Goal: Information Seeking & Learning: Learn about a topic

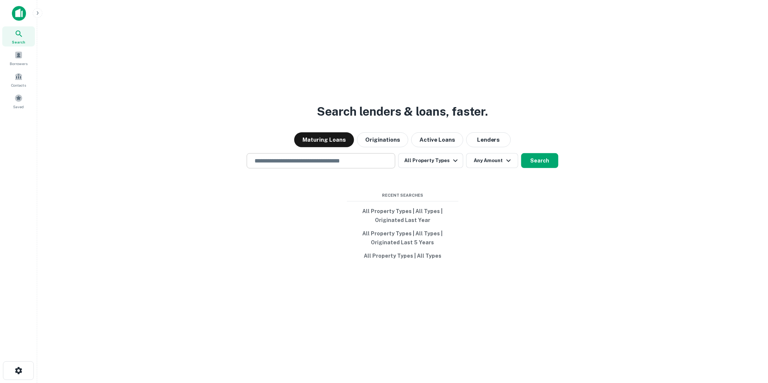
click at [273, 157] on input "text" at bounding box center [321, 160] width 142 height 9
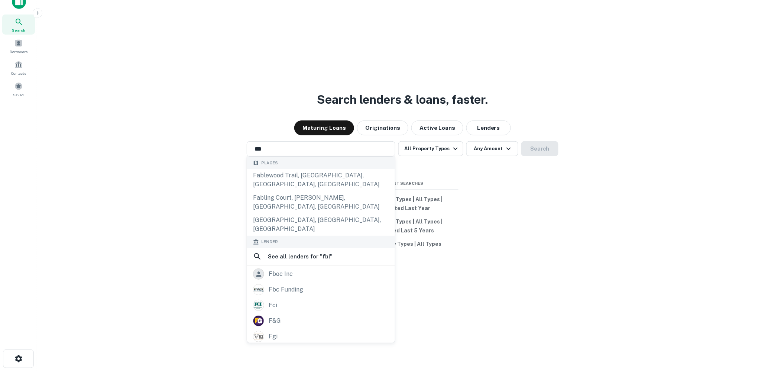
click at [146, 280] on div "Search lenders & loans, faster. Maturing Loans Originations Active Loans Lender…" at bounding box center [402, 197] width 719 height 383
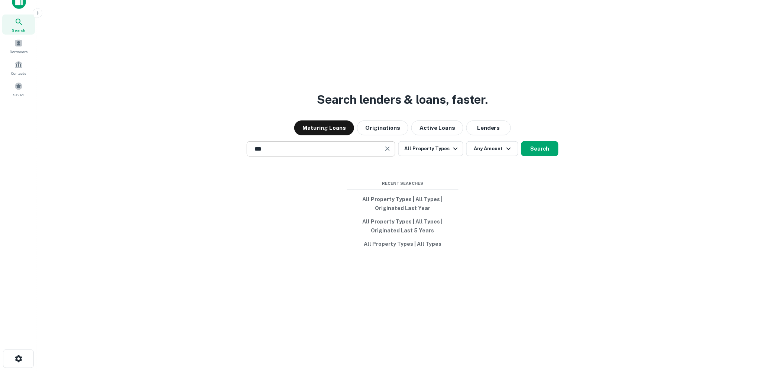
click at [288, 149] on input "***" at bounding box center [315, 148] width 131 height 9
type input "*"
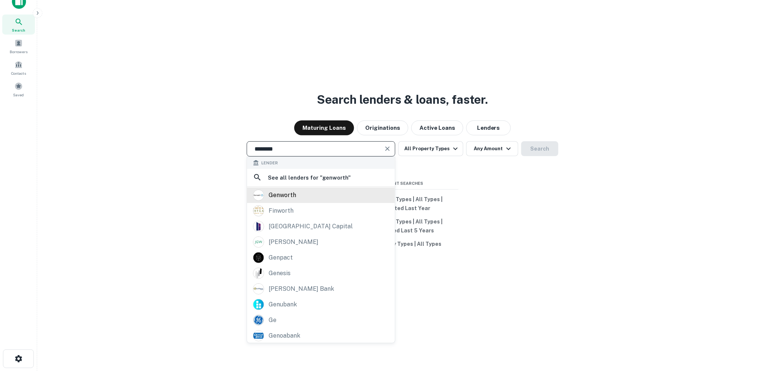
type input "********"
click at [283, 193] on div "genworth" at bounding box center [282, 194] width 27 height 11
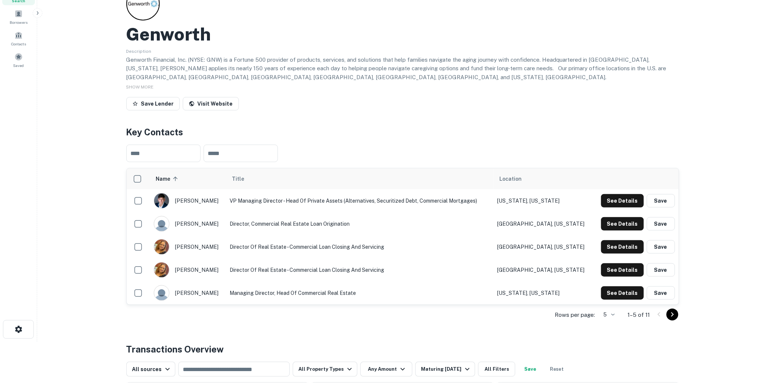
scroll to position [82, 0]
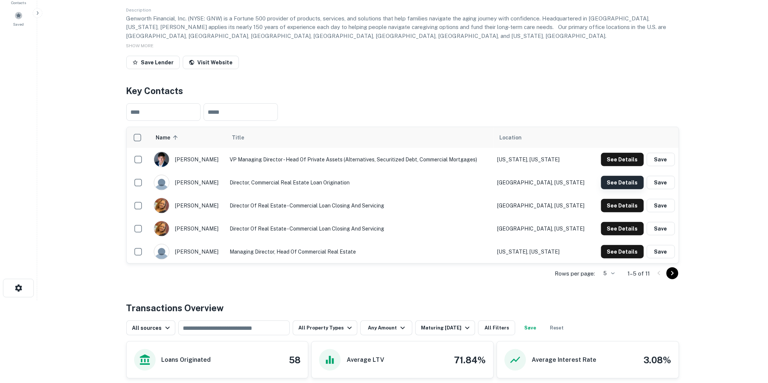
click at [618, 166] on button "See Details" at bounding box center [622, 159] width 43 height 13
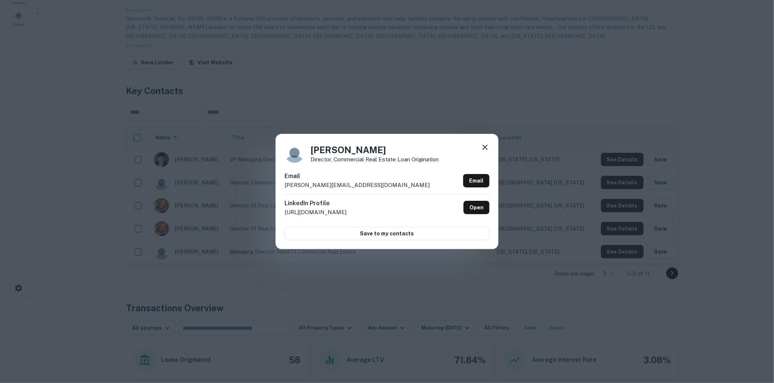
click at [485, 145] on icon at bounding box center [485, 147] width 9 height 9
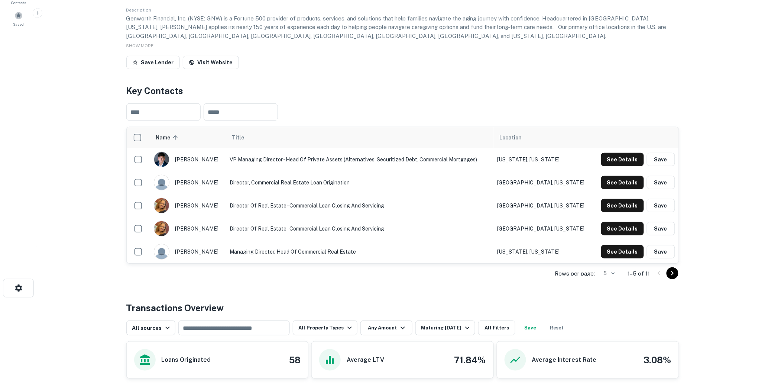
click at [67, 242] on main "Back to search Genworth Description Genworth Financial, Inc. (NYSE: GNW) is a F…" at bounding box center [402, 109] width 731 height 383
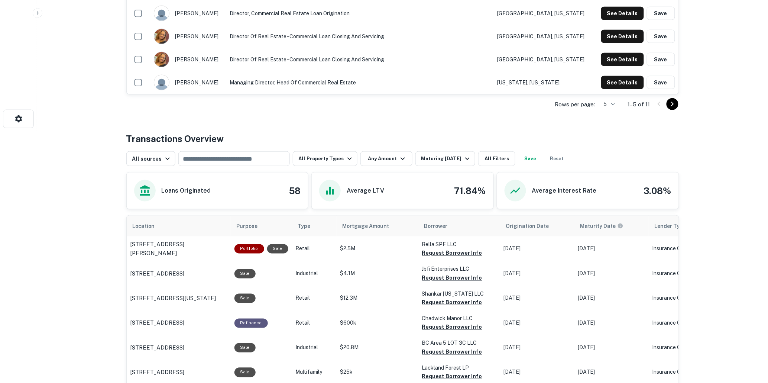
scroll to position [165, 0]
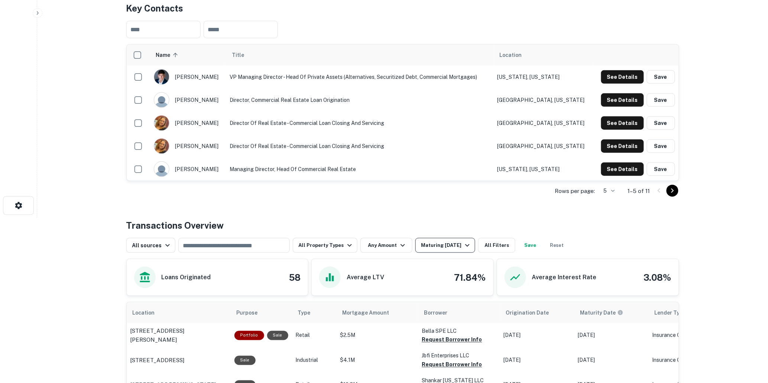
click at [465, 246] on icon "button" at bounding box center [467, 245] width 9 height 9
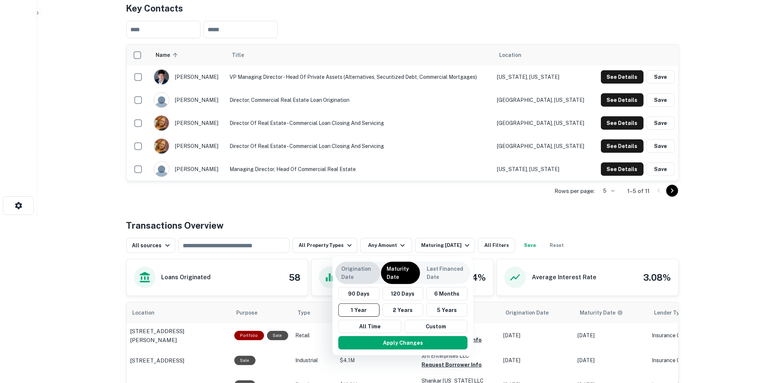
click at [350, 270] on p "Origination Date" at bounding box center [357, 272] width 33 height 16
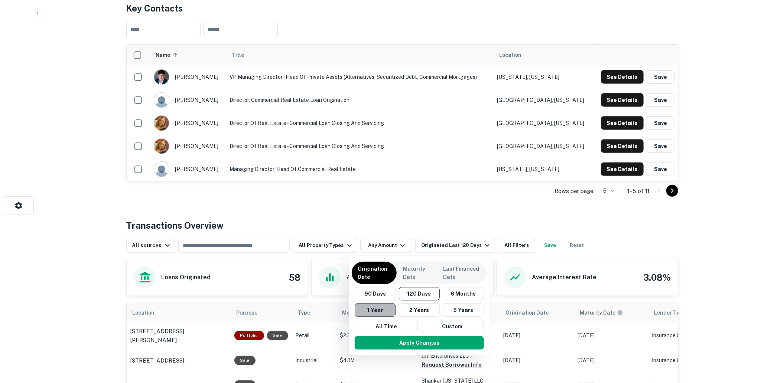
click at [371, 307] on button "1 Year" at bounding box center [375, 309] width 41 height 13
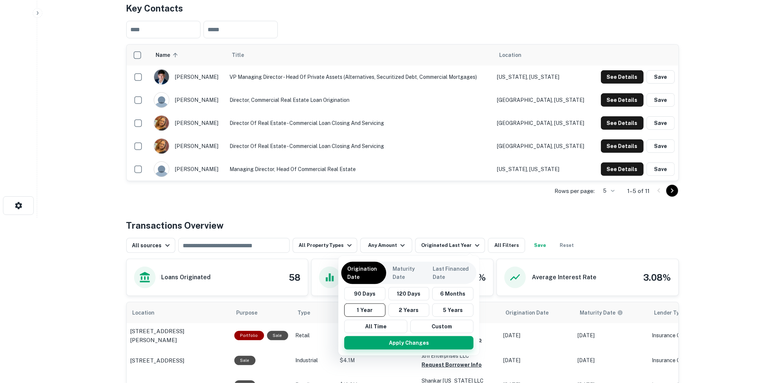
click at [403, 339] on button "Apply Changes" at bounding box center [408, 342] width 129 height 13
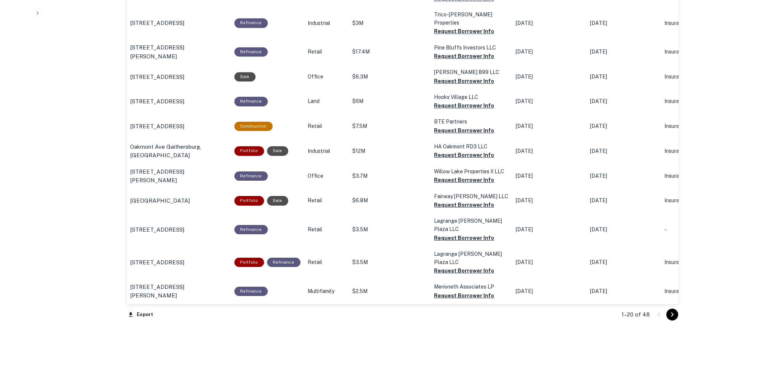
scroll to position [716, 0]
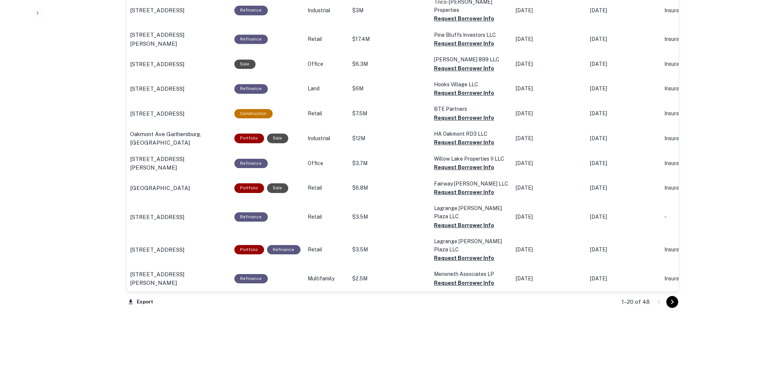
click at [673, 299] on icon "Go to next page" at bounding box center [672, 301] width 9 height 9
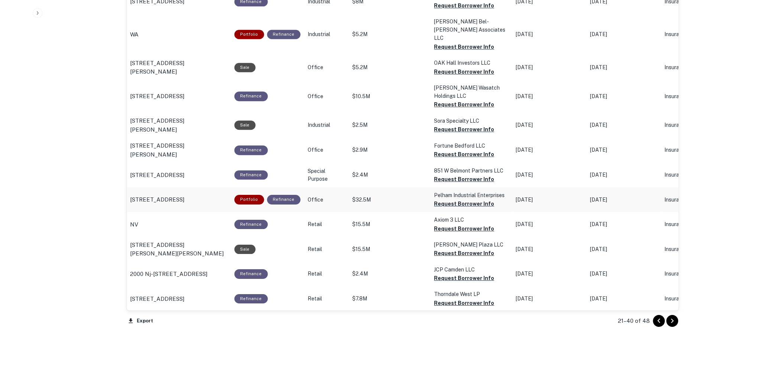
scroll to position [708, 0]
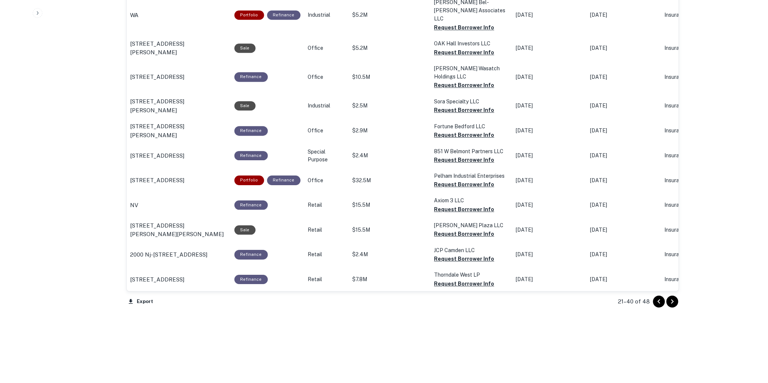
click at [671, 301] on icon "Go to next page" at bounding box center [672, 301] width 9 height 9
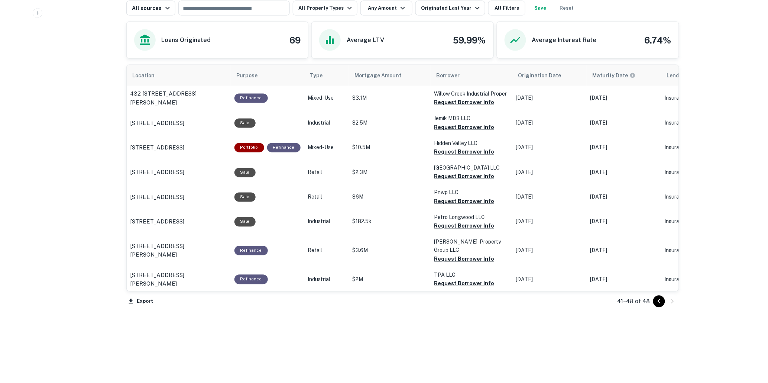
scroll to position [361, 0]
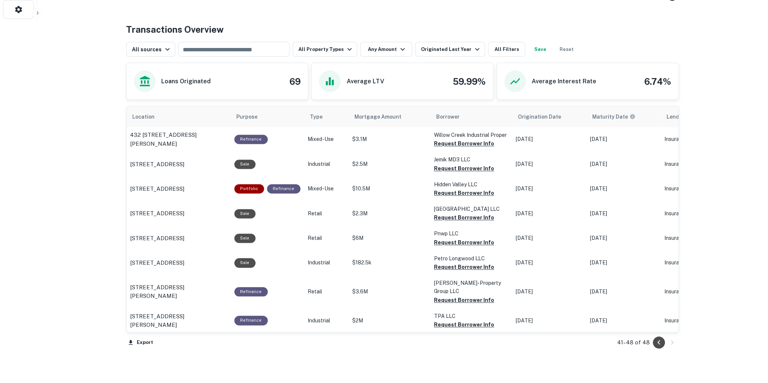
click at [659, 342] on icon "Go to previous page" at bounding box center [658, 342] width 3 height 4
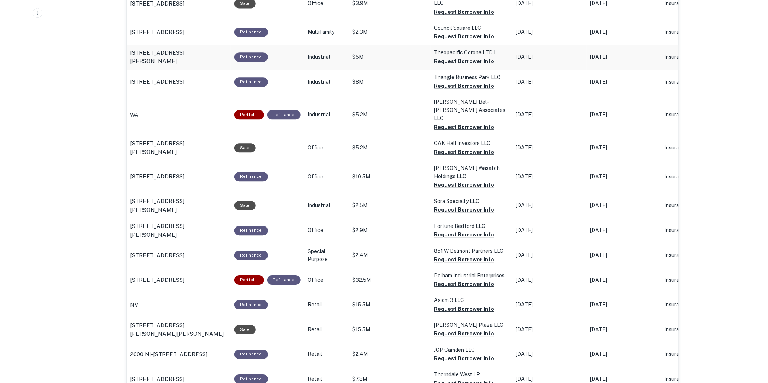
scroll to position [649, 0]
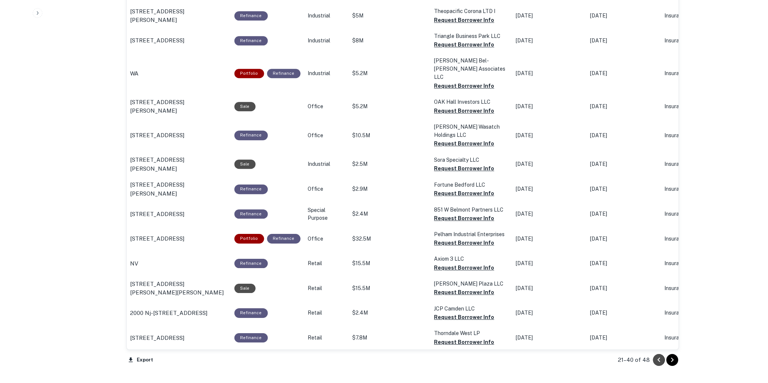
click at [659, 358] on icon "Go to previous page" at bounding box center [658, 359] width 3 height 4
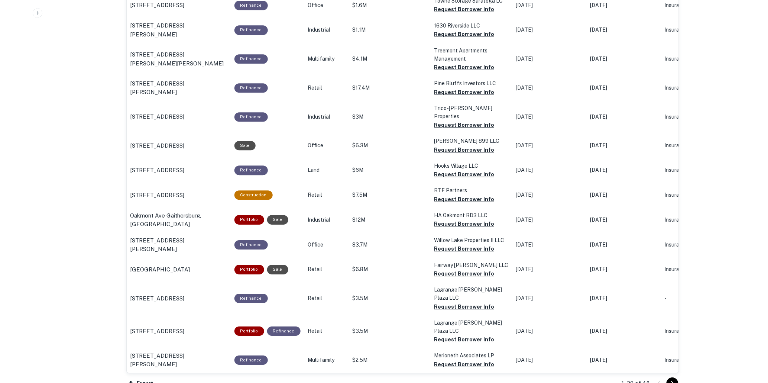
scroll to position [649, 0]
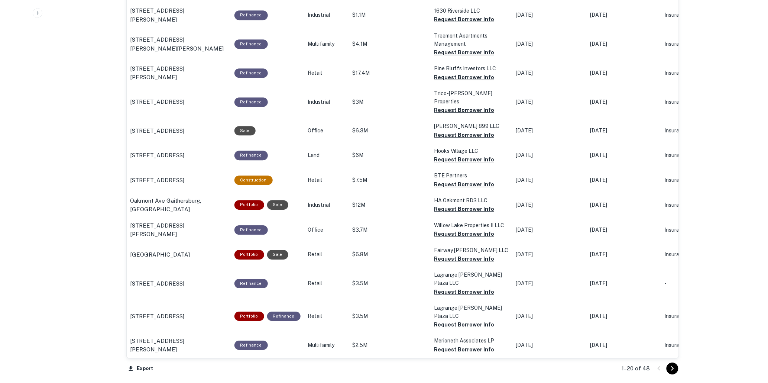
click at [674, 365] on icon "Go to next page" at bounding box center [672, 368] width 9 height 9
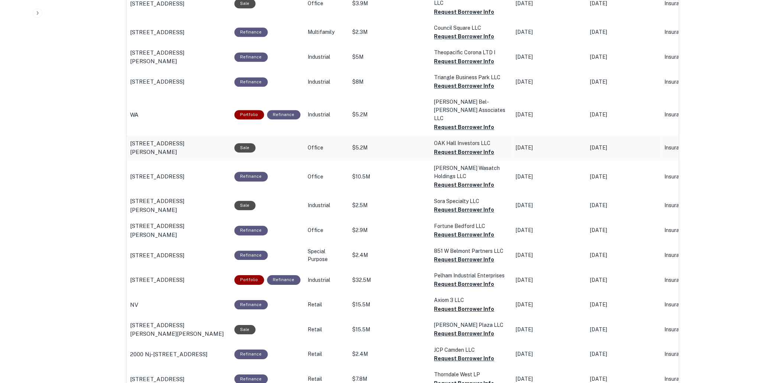
scroll to position [649, 0]
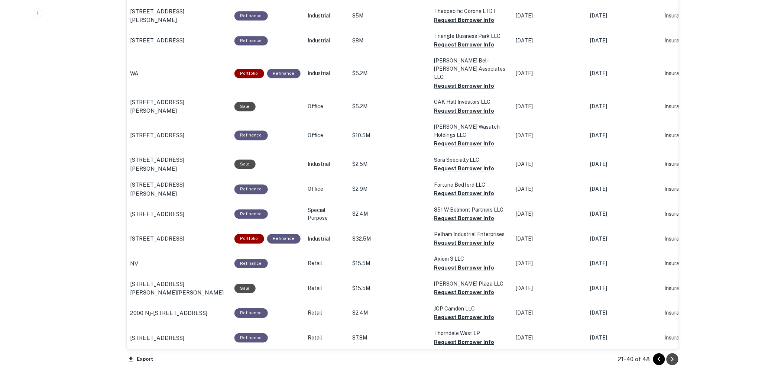
click at [672, 357] on icon "Go to next page" at bounding box center [672, 359] width 3 height 4
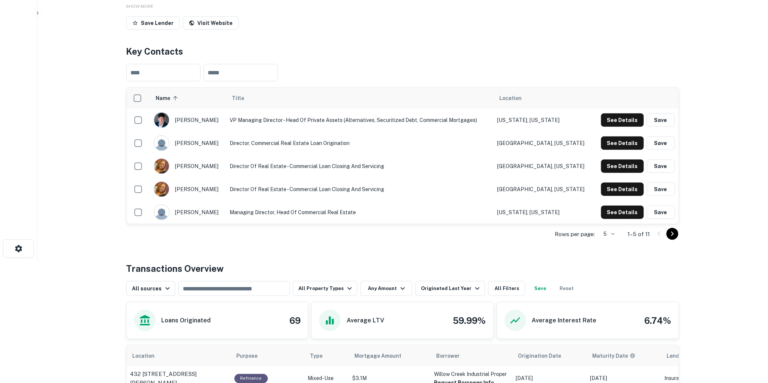
scroll to position [30, 0]
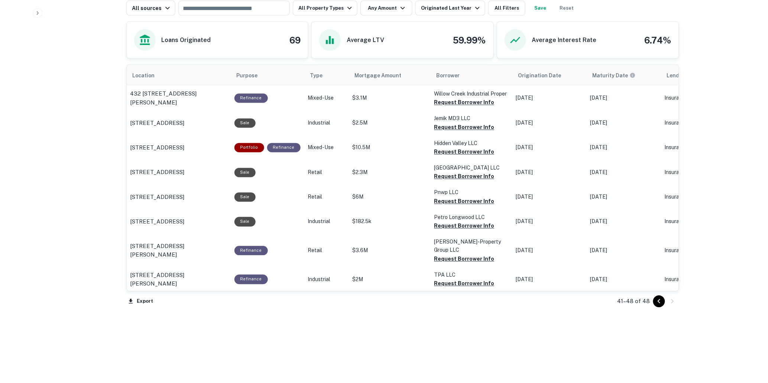
scroll to position [154, 0]
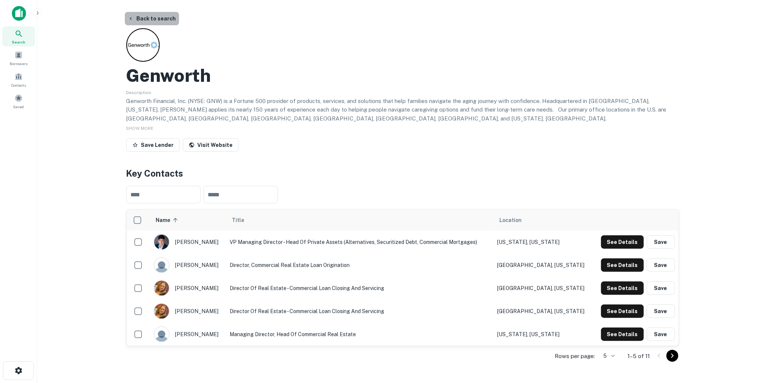
click at [158, 16] on button "Back to search" at bounding box center [152, 18] width 54 height 13
click at [154, 18] on button "Back to search" at bounding box center [152, 18] width 54 height 13
click at [157, 17] on button "Back to search" at bounding box center [152, 18] width 54 height 13
click at [160, 17] on button "Back to search" at bounding box center [152, 18] width 54 height 13
click at [166, 19] on button "Back to search" at bounding box center [152, 18] width 54 height 13
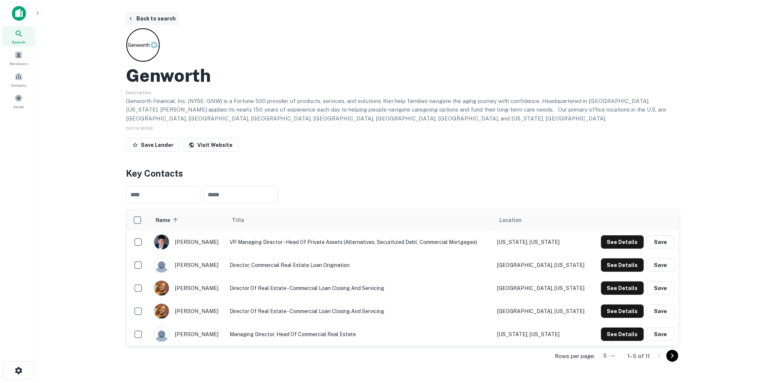
click at [151, 17] on button "Back to search" at bounding box center [152, 18] width 54 height 13
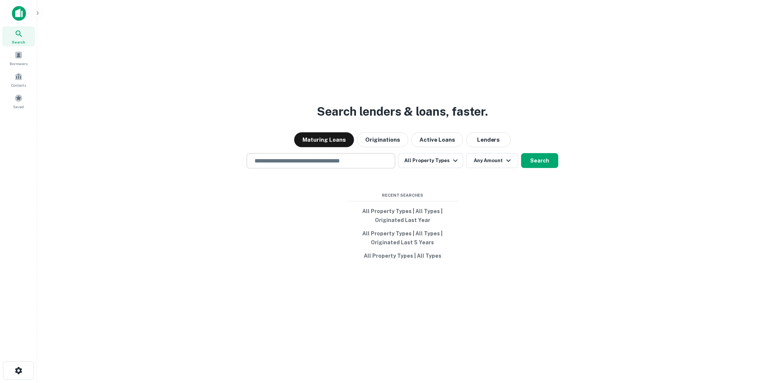
click at [274, 159] on input "text" at bounding box center [321, 160] width 142 height 9
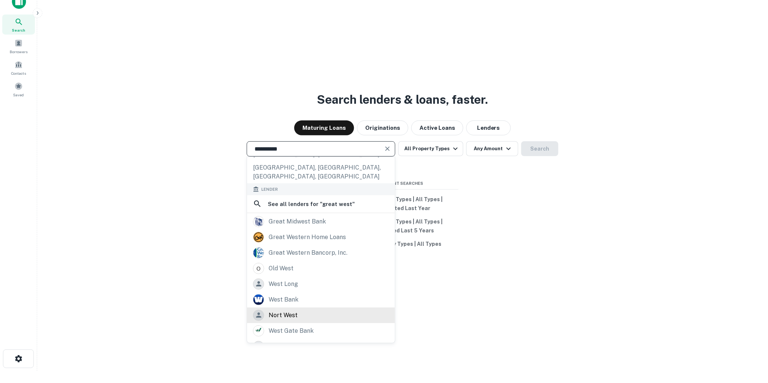
scroll to position [64, 0]
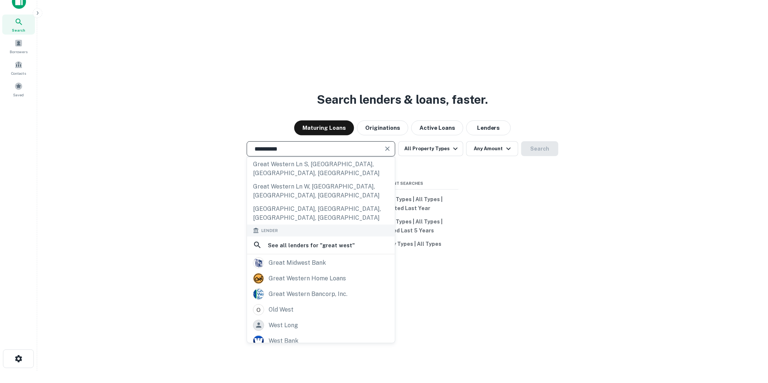
click at [274, 147] on input "**********" at bounding box center [315, 148] width 131 height 9
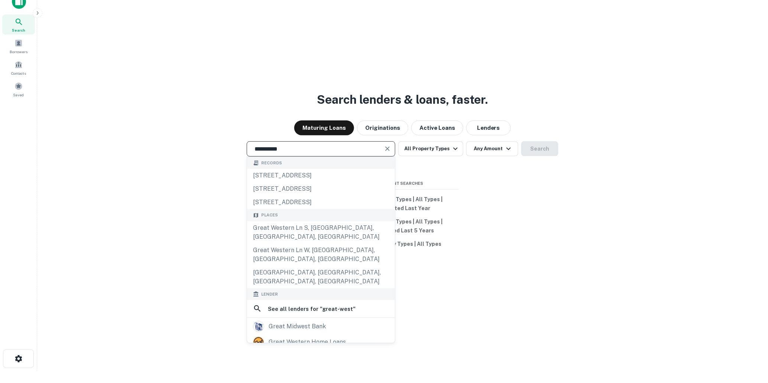
click at [296, 150] on input "**********" at bounding box center [315, 148] width 131 height 9
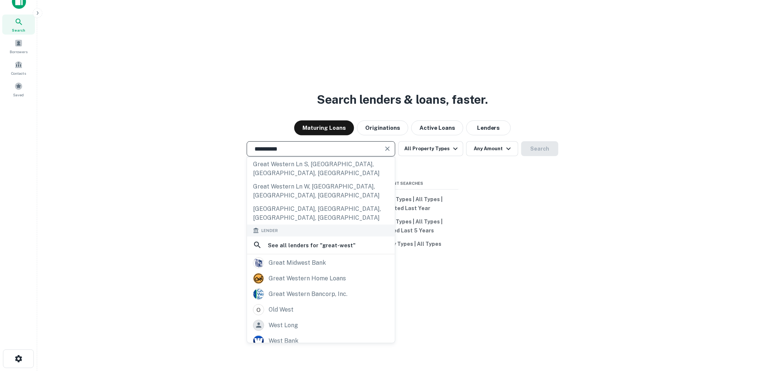
click at [275, 147] on input "**********" at bounding box center [315, 148] width 131 height 9
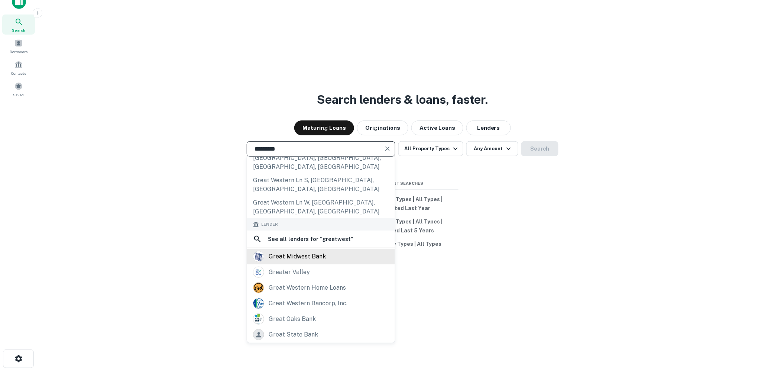
scroll to position [0, 0]
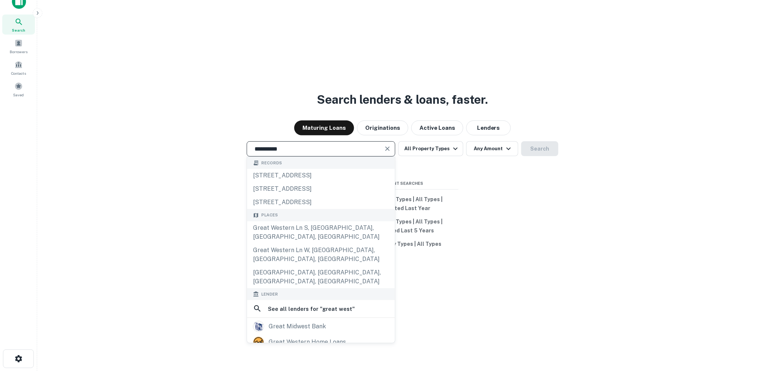
click at [296, 149] on input "**********" at bounding box center [315, 148] width 131 height 9
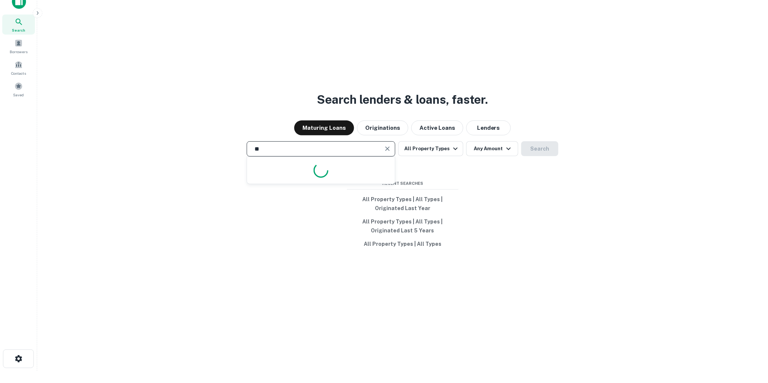
type input "*"
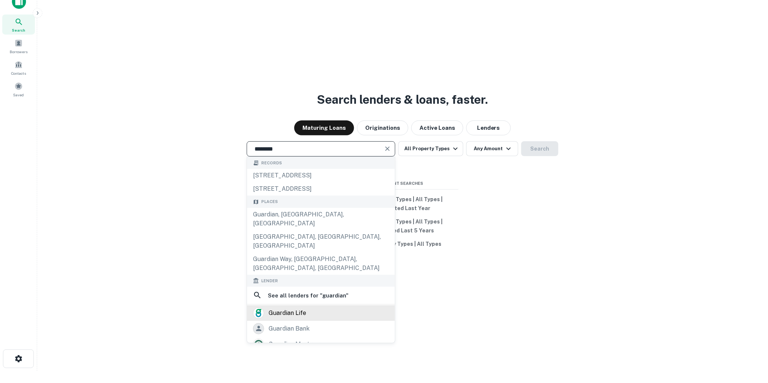
type input "********"
click at [282, 307] on div "guardian life" at bounding box center [288, 312] width 38 height 11
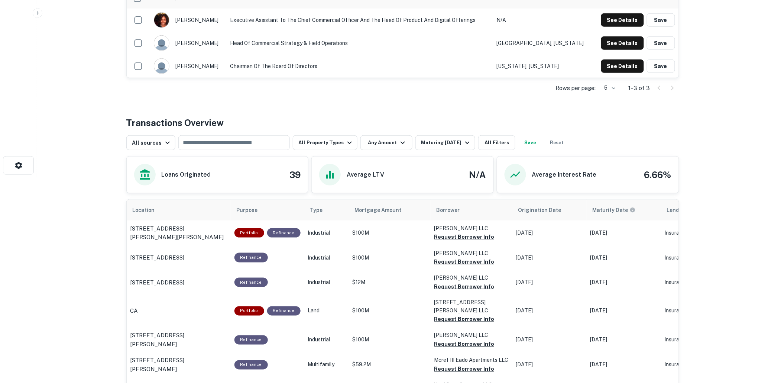
scroll to position [206, 0]
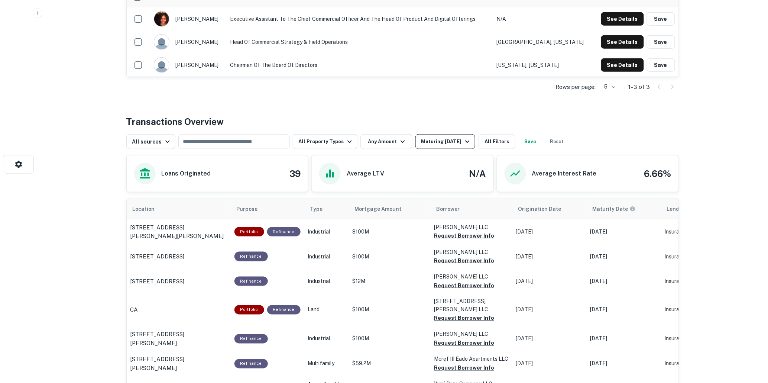
click at [465, 139] on icon "button" at bounding box center [467, 141] width 9 height 9
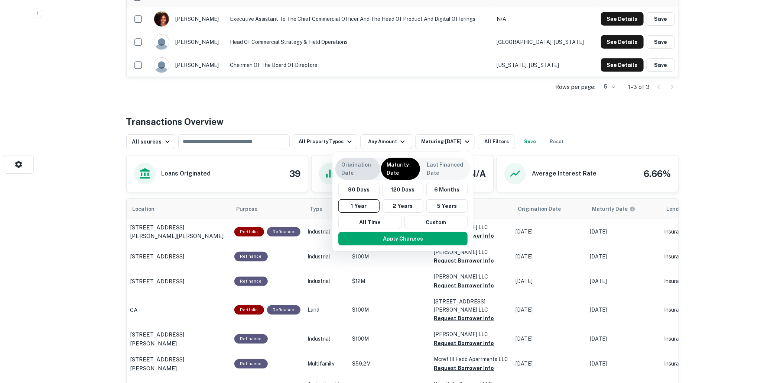
click at [353, 166] on p "Origination Date" at bounding box center [357, 168] width 33 height 16
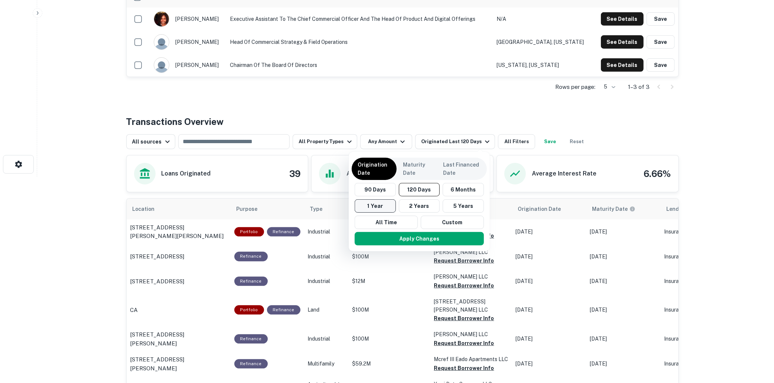
click at [371, 204] on button "1 Year" at bounding box center [375, 205] width 41 height 13
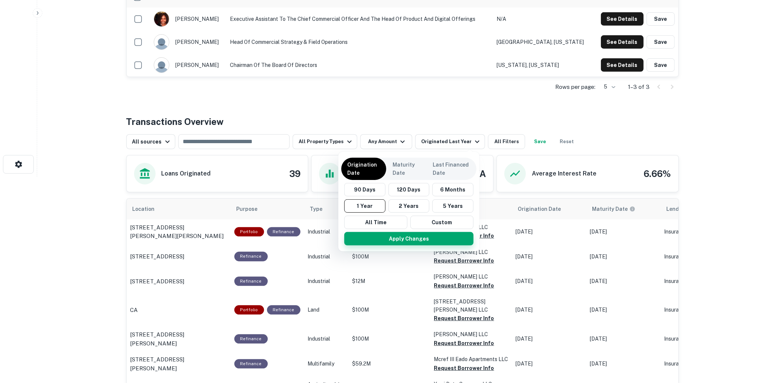
click at [407, 236] on button "Apply Changes" at bounding box center [408, 238] width 129 height 13
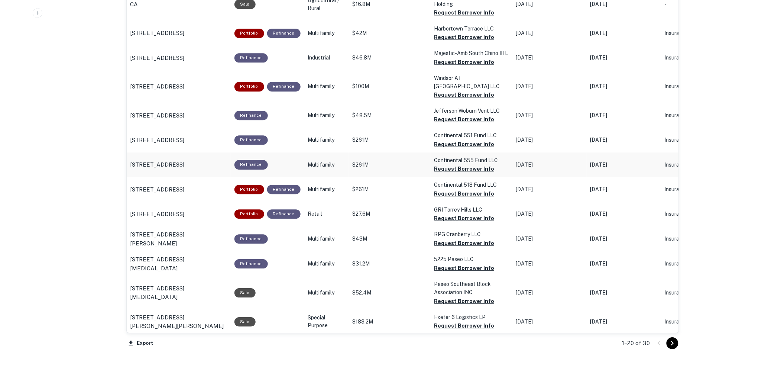
scroll to position [660, 0]
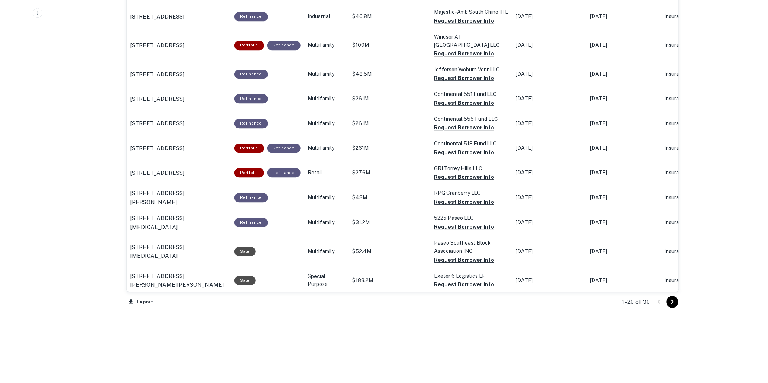
click at [672, 301] on icon "Go to next page" at bounding box center [672, 301] width 9 height 9
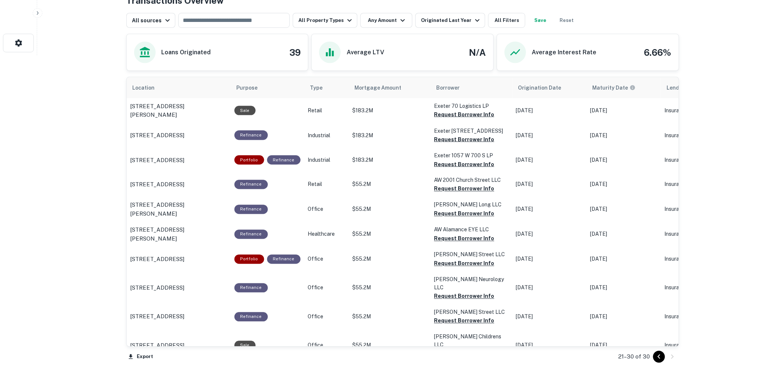
scroll to position [341, 0]
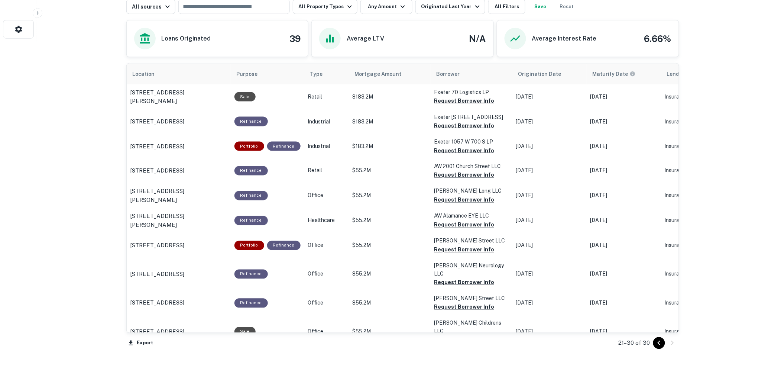
click at [645, 340] on p "21–30 of 30" at bounding box center [634, 342] width 32 height 9
click at [659, 341] on icon "Go to previous page" at bounding box center [658, 342] width 3 height 4
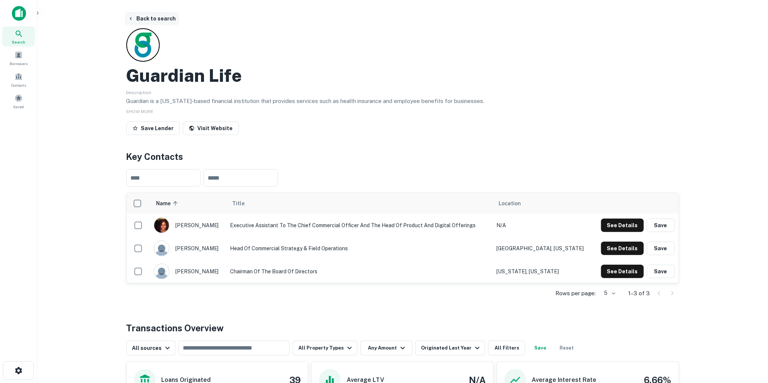
click at [162, 17] on button "Back to search" at bounding box center [152, 18] width 54 height 13
click at [160, 19] on button "Back to search" at bounding box center [152, 18] width 54 height 13
click at [157, 18] on button "Back to search" at bounding box center [152, 18] width 54 height 13
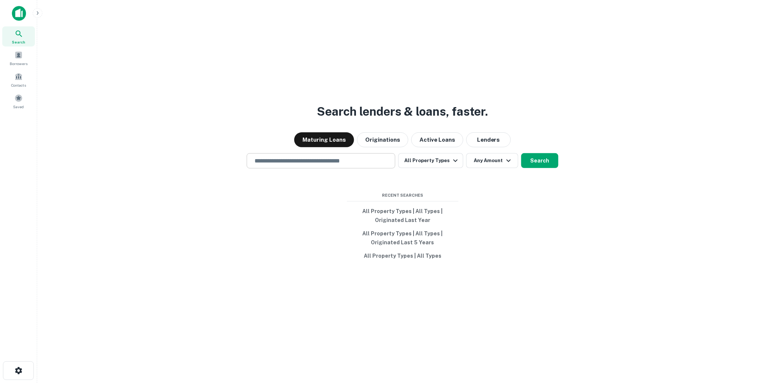
click at [282, 159] on input "text" at bounding box center [321, 160] width 142 height 9
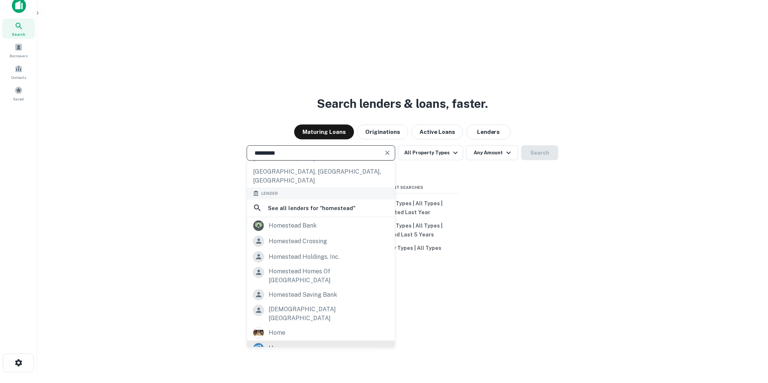
scroll to position [12, 0]
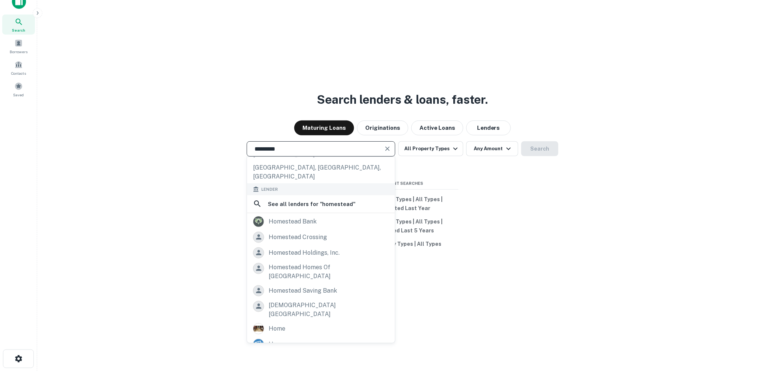
click at [311, 147] on input "*********" at bounding box center [315, 148] width 131 height 9
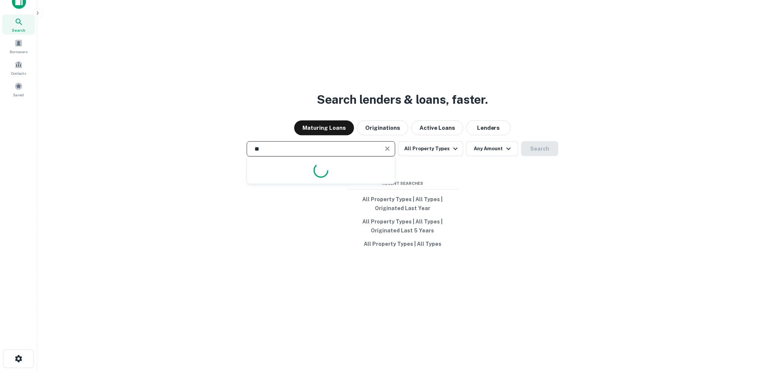
type input "*"
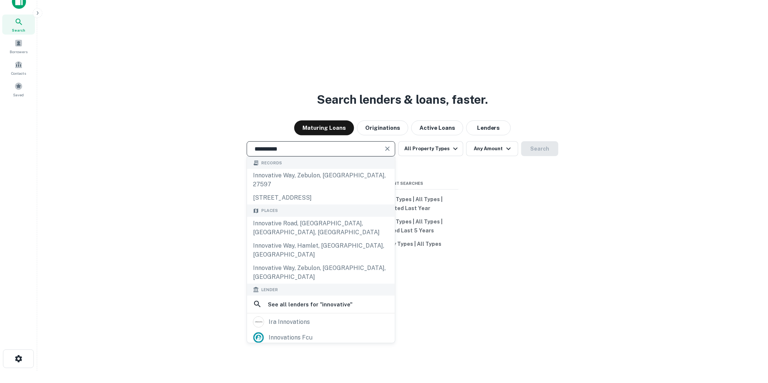
type input "**********"
click at [307, 347] on div "innovative capital advisors" at bounding box center [307, 352] width 76 height 11
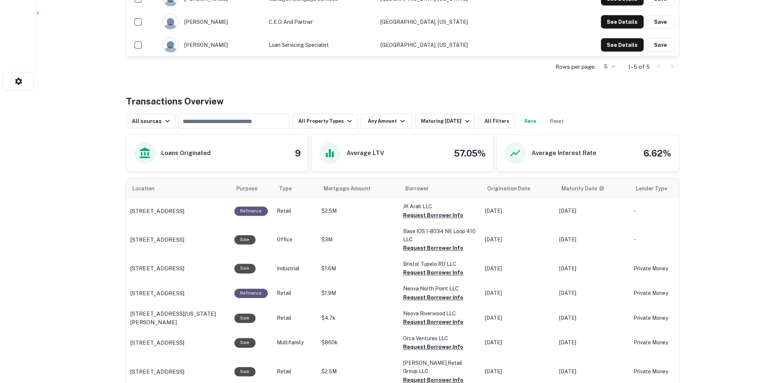
scroll to position [289, 0]
click at [465, 120] on icon "button" at bounding box center [467, 121] width 9 height 9
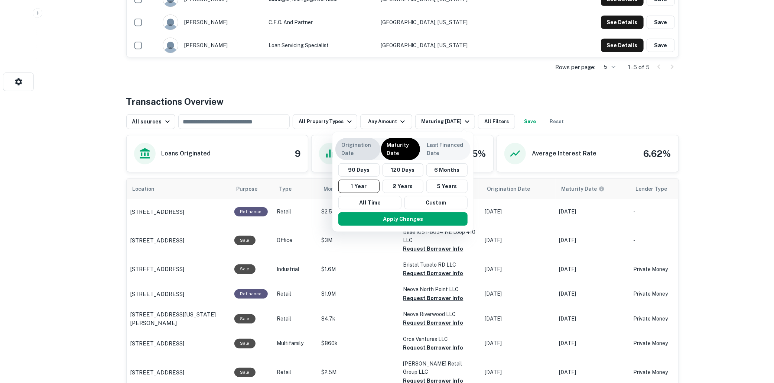
click at [351, 149] on p "Origination Date" at bounding box center [357, 149] width 33 height 16
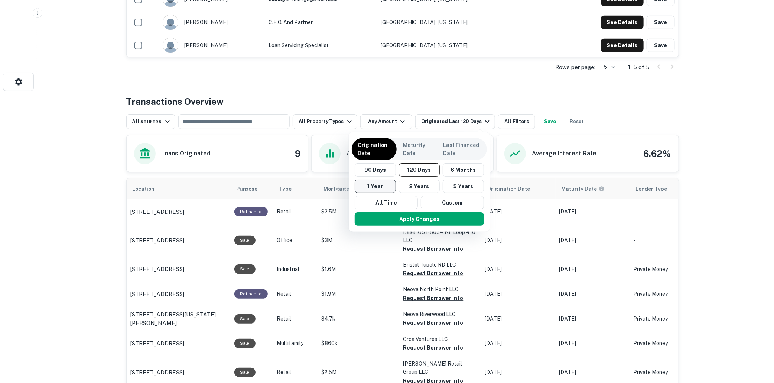
click at [368, 184] on button "1 Year" at bounding box center [375, 185] width 41 height 13
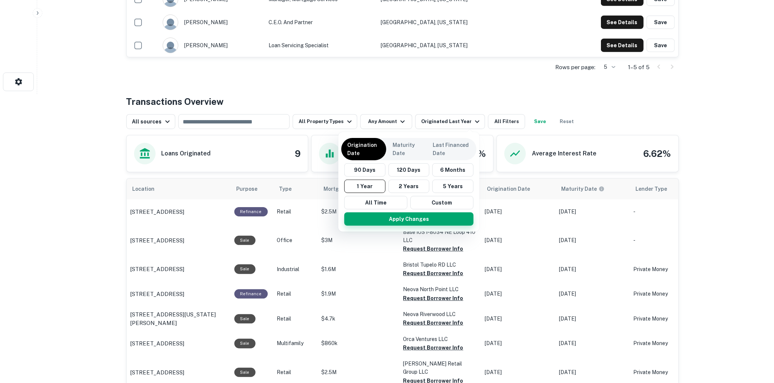
click at [403, 217] on button "Apply Changes" at bounding box center [408, 218] width 129 height 13
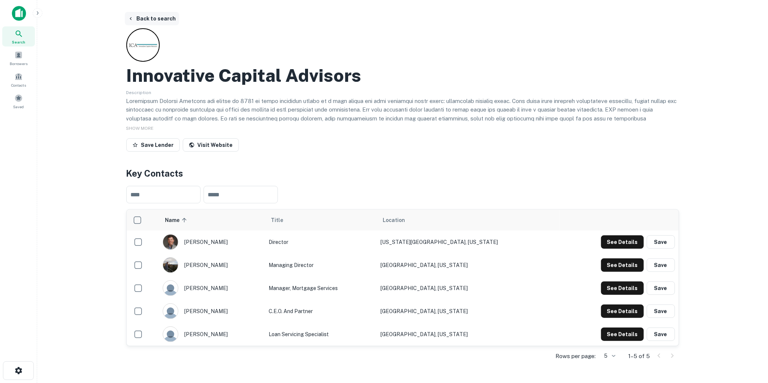
click at [157, 15] on button "Back to search" at bounding box center [152, 18] width 54 height 13
click at [156, 17] on button "Back to search" at bounding box center [152, 18] width 54 height 13
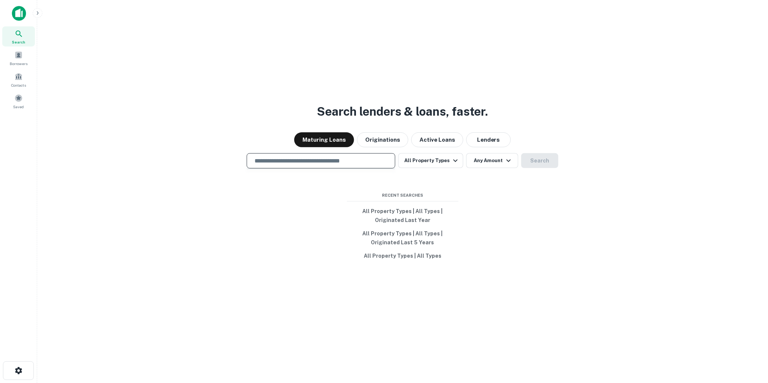
click at [276, 162] on input "text" at bounding box center [321, 160] width 142 height 9
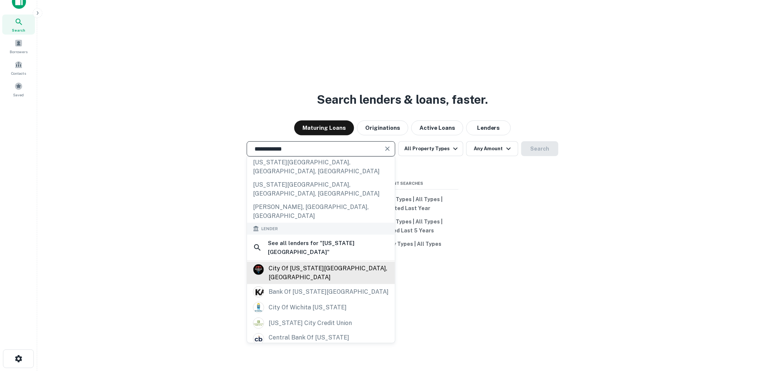
scroll to position [91, 0]
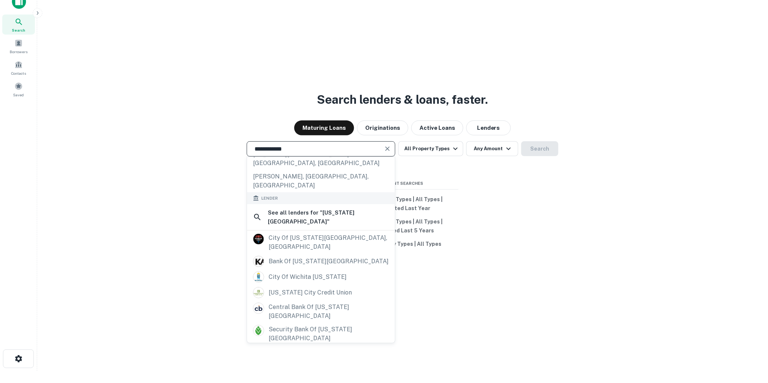
click at [131, 251] on div "**********" at bounding box center [402, 197] width 719 height 383
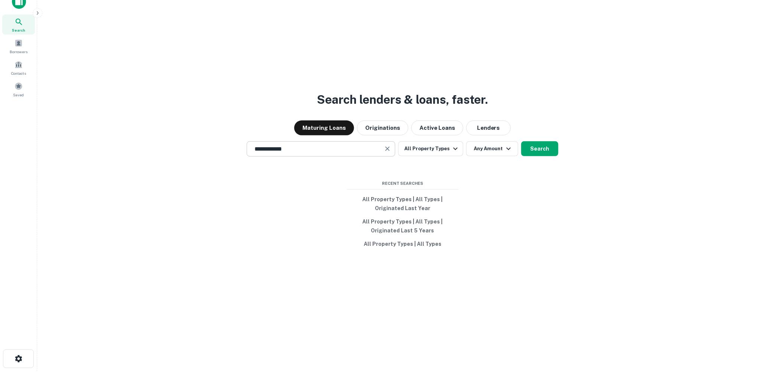
click at [287, 147] on input "**********" at bounding box center [315, 148] width 131 height 9
type input "*"
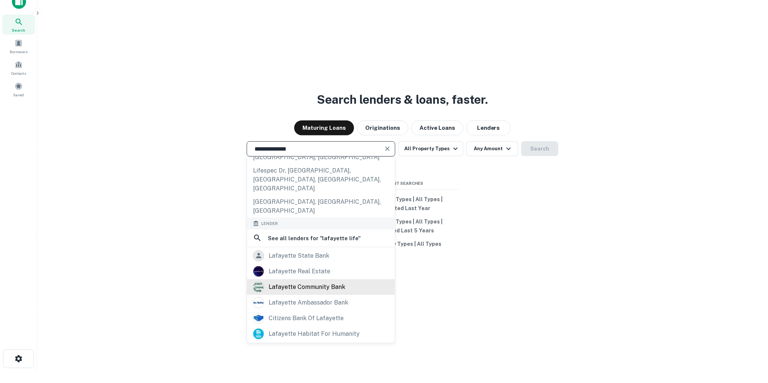
scroll to position [105, 0]
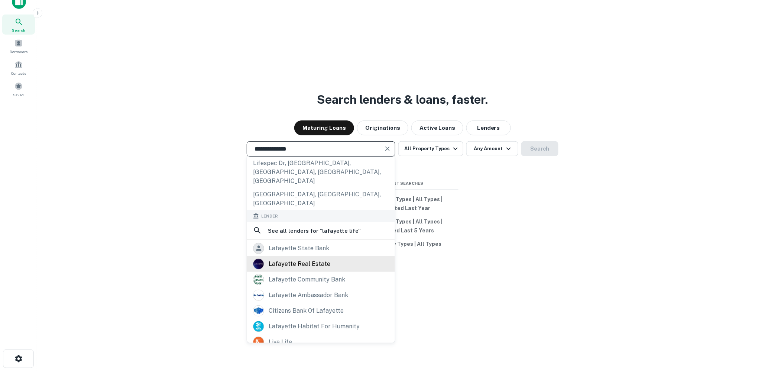
type input "**********"
click at [296, 258] on div "lafayette real estate" at bounding box center [300, 263] width 62 height 11
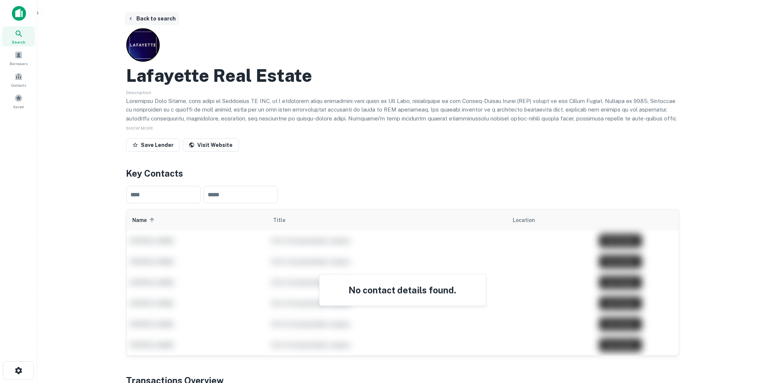
click at [150, 17] on button "Back to search" at bounding box center [152, 18] width 54 height 13
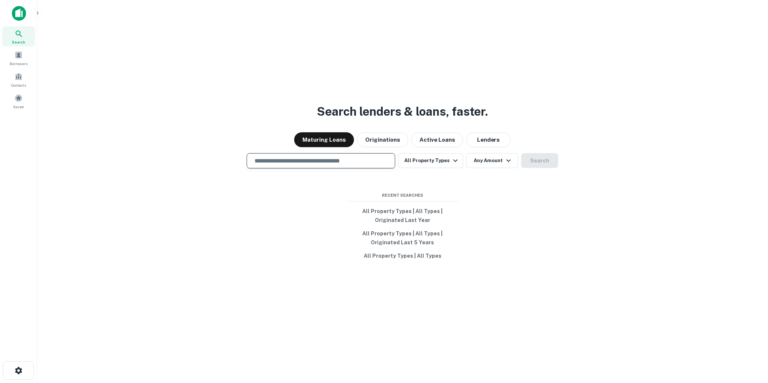
click at [291, 162] on input "text" at bounding box center [321, 160] width 142 height 9
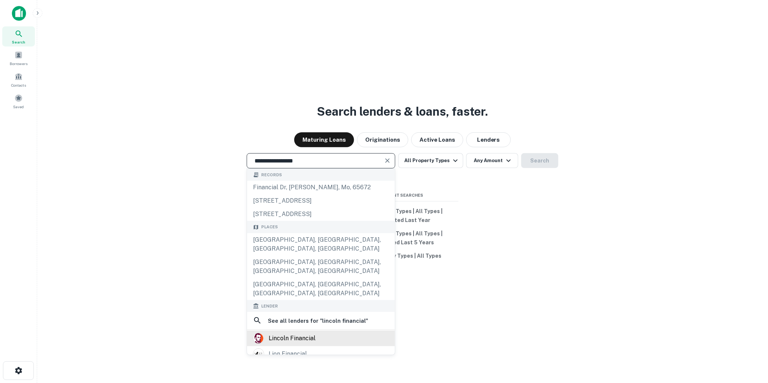
type input "**********"
click at [285, 332] on div "lincoln financial" at bounding box center [292, 337] width 47 height 11
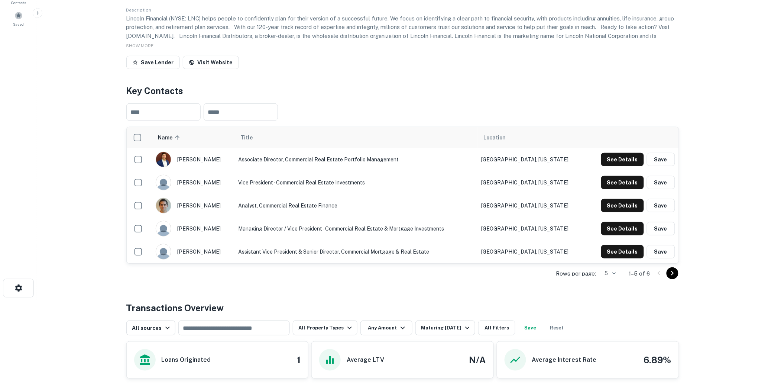
scroll to position [217, 0]
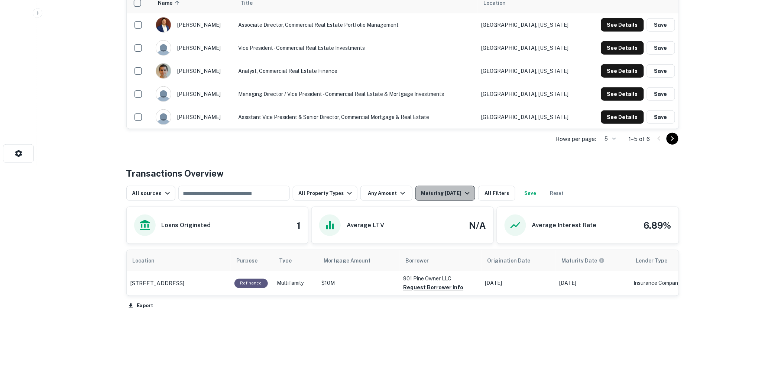
click at [463, 191] on icon "button" at bounding box center [467, 193] width 9 height 9
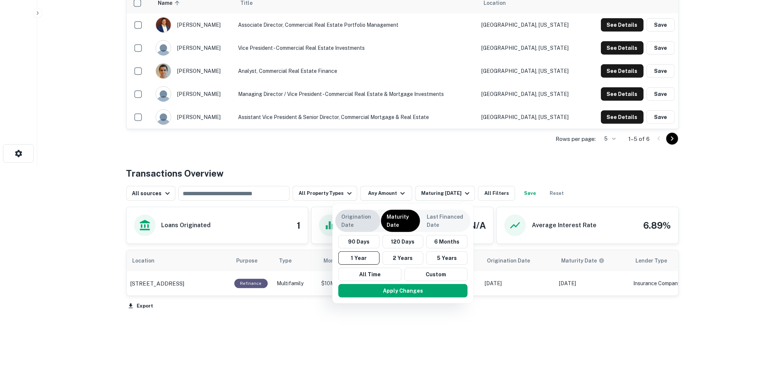
click at [354, 220] on p "Origination Date" at bounding box center [357, 220] width 33 height 16
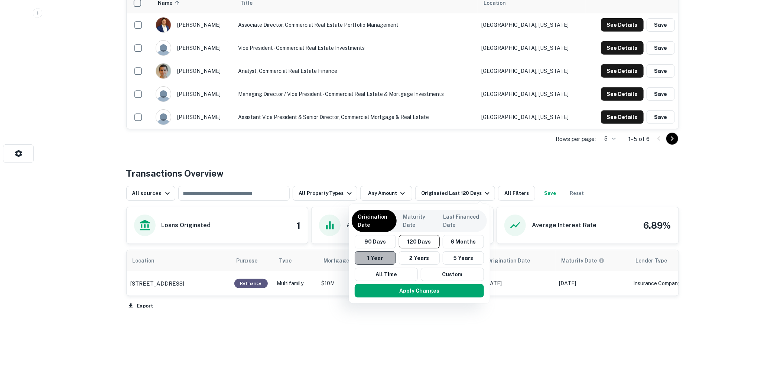
click at [375, 256] on button "1 Year" at bounding box center [375, 257] width 41 height 13
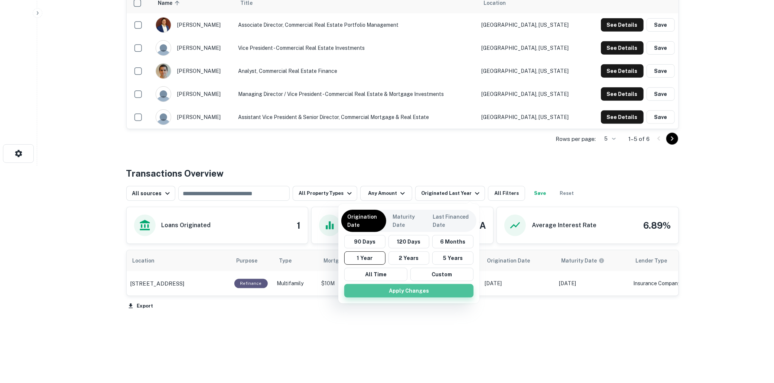
click at [409, 289] on button "Apply Changes" at bounding box center [408, 290] width 129 height 13
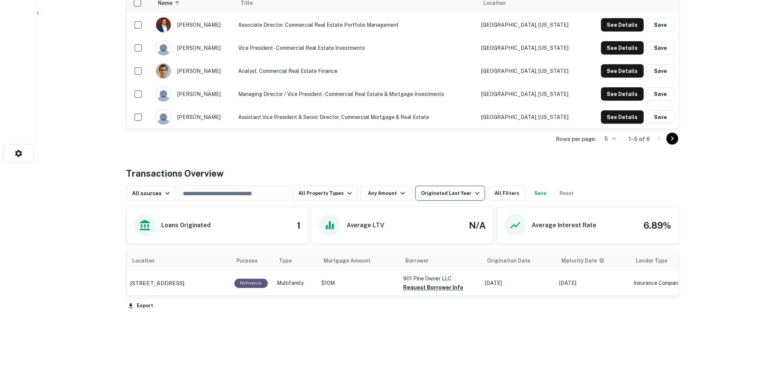
click at [473, 190] on icon "button" at bounding box center [477, 193] width 9 height 9
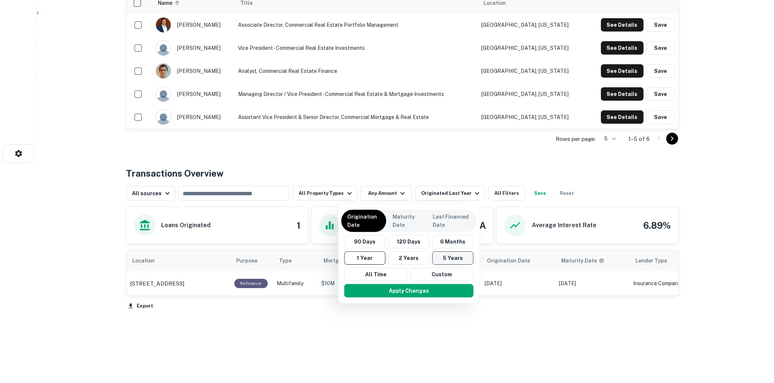
click at [454, 258] on button "5 Years" at bounding box center [452, 257] width 41 height 13
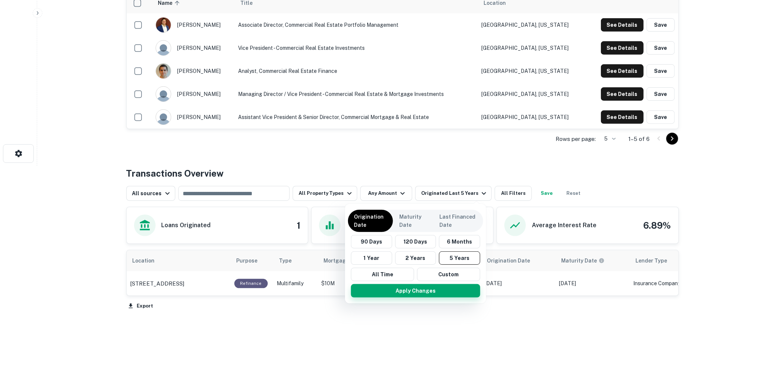
click at [421, 287] on button "Apply Changes" at bounding box center [415, 290] width 129 height 13
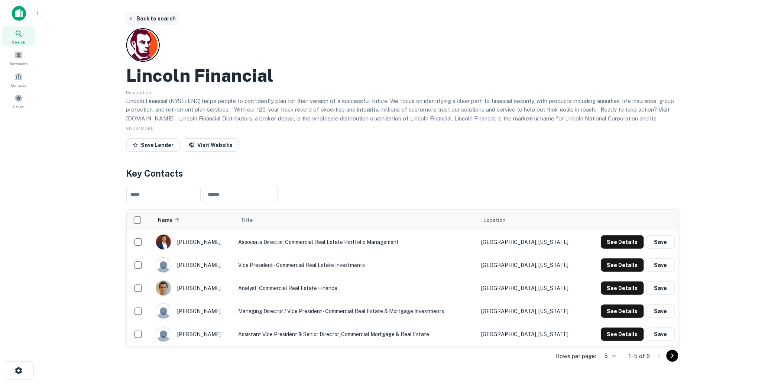
click at [155, 16] on button "Back to search" at bounding box center [152, 18] width 54 height 13
click at [153, 16] on button "Back to search" at bounding box center [152, 18] width 54 height 13
click at [157, 19] on button "Back to search" at bounding box center [152, 18] width 54 height 13
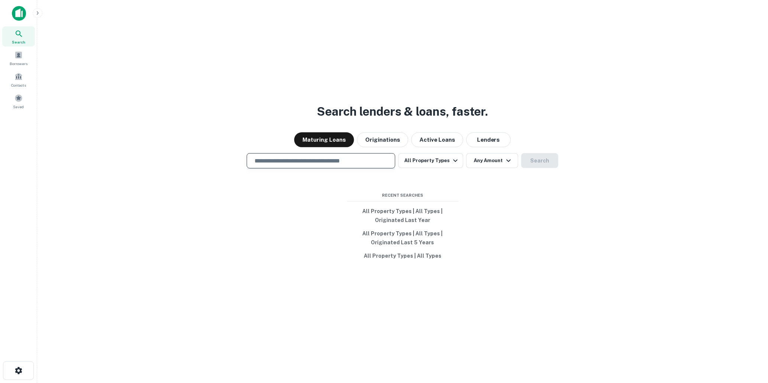
click at [278, 159] on input "text" at bounding box center [321, 160] width 142 height 9
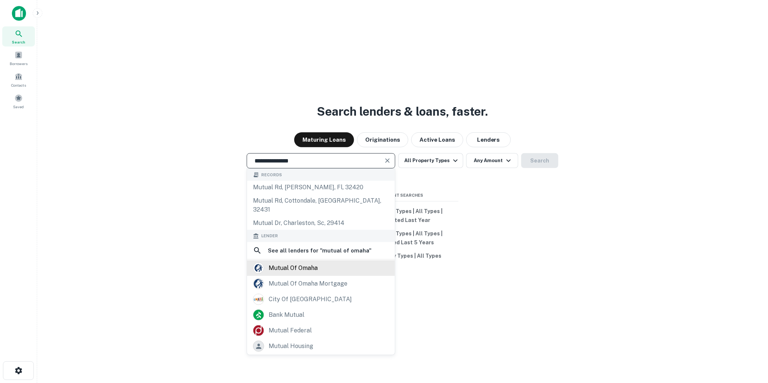
type input "**********"
click at [294, 262] on div "mutual of omaha" at bounding box center [293, 267] width 49 height 11
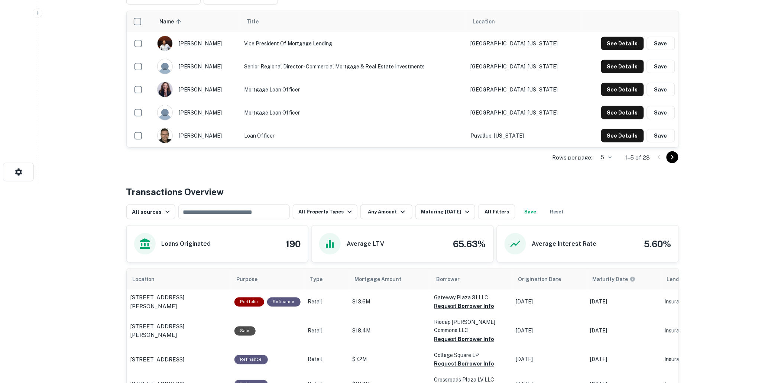
scroll to position [206, 0]
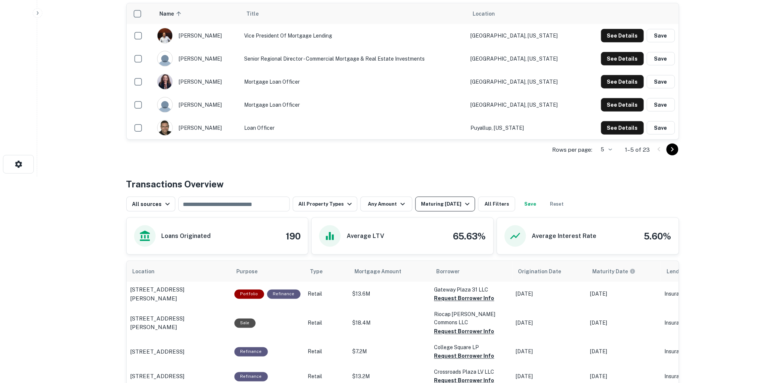
click at [465, 202] on icon "button" at bounding box center [467, 203] width 9 height 9
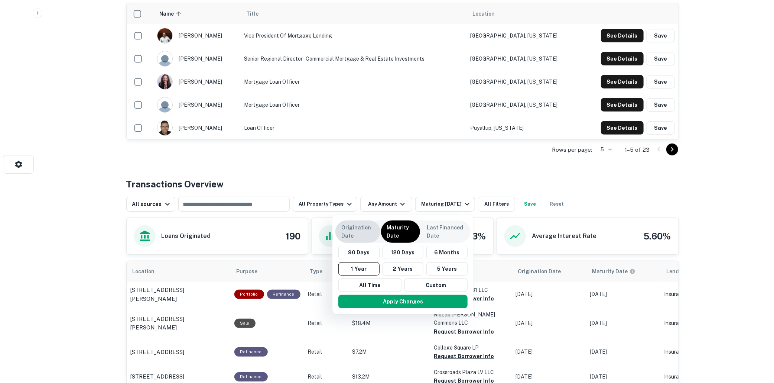
click at [353, 230] on p "Origination Date" at bounding box center [357, 231] width 33 height 16
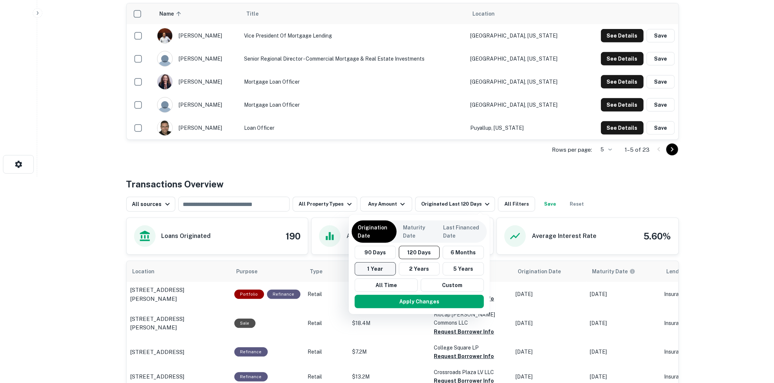
click at [379, 269] on button "1 Year" at bounding box center [375, 268] width 41 height 13
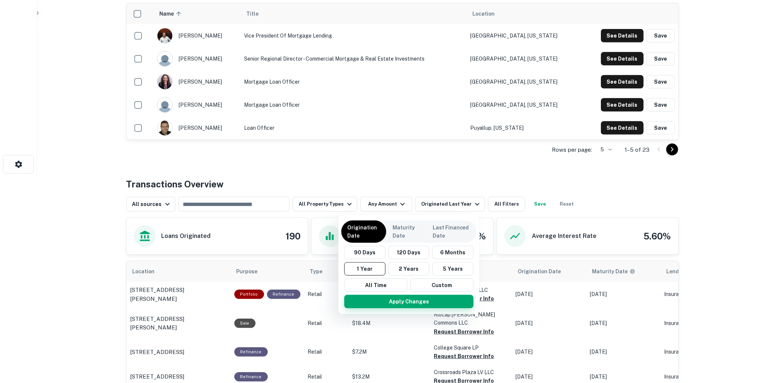
click at [402, 300] on button "Apply Changes" at bounding box center [408, 301] width 129 height 13
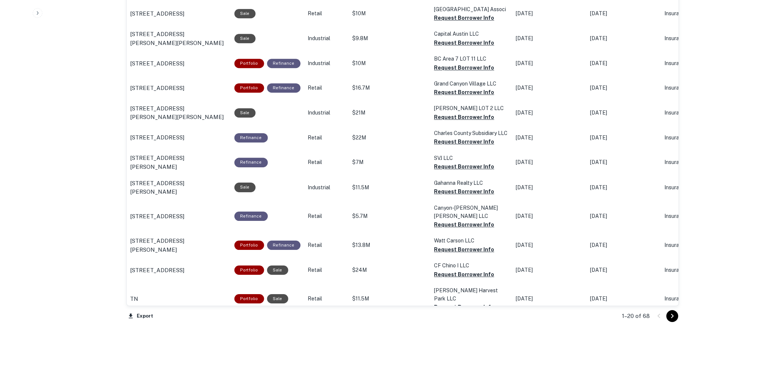
scroll to position [715, 0]
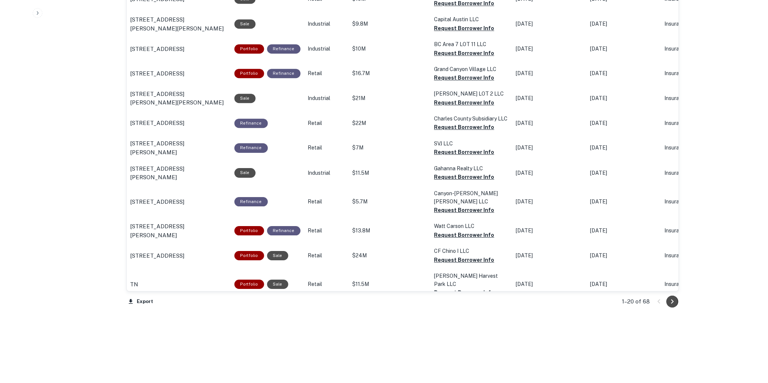
click at [673, 299] on icon "Go to next page" at bounding box center [672, 301] width 9 height 9
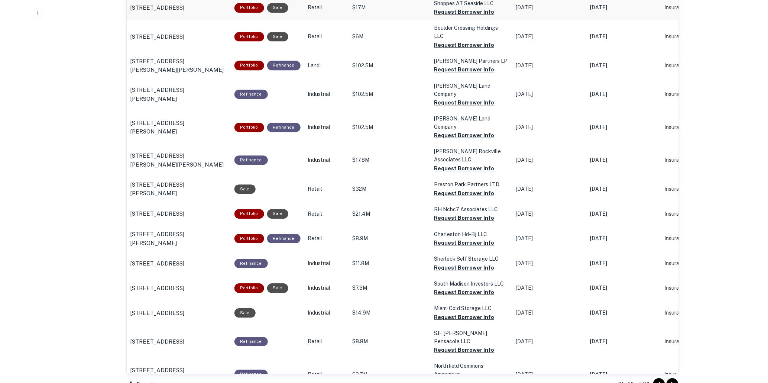
scroll to position [673, 0]
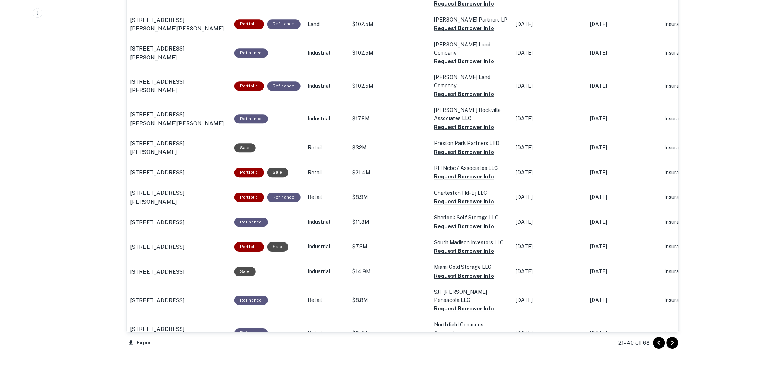
click at [673, 342] on icon "Go to next page" at bounding box center [672, 342] width 3 height 4
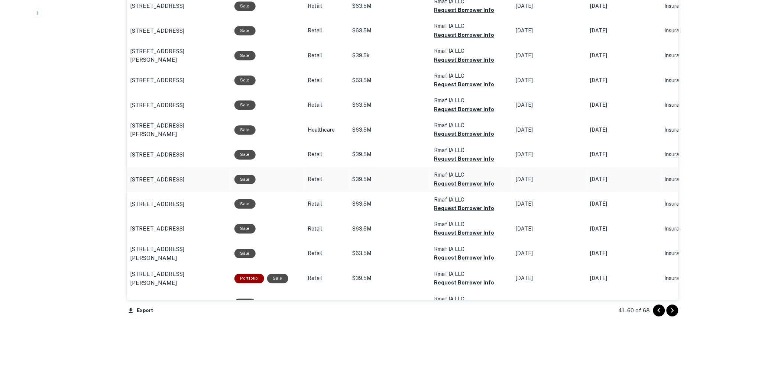
scroll to position [701, 0]
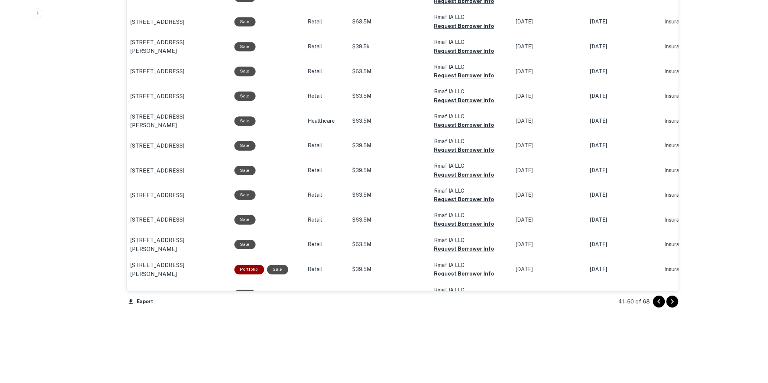
click at [669, 299] on icon "Go to next page" at bounding box center [672, 301] width 9 height 9
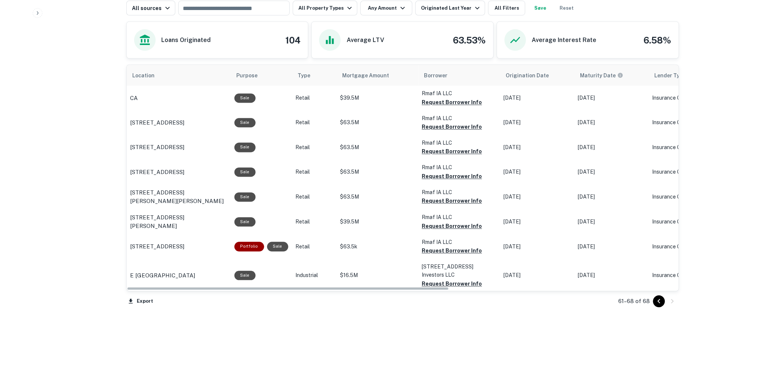
scroll to position [402, 0]
click at [656, 300] on icon "Go to previous page" at bounding box center [658, 301] width 9 height 9
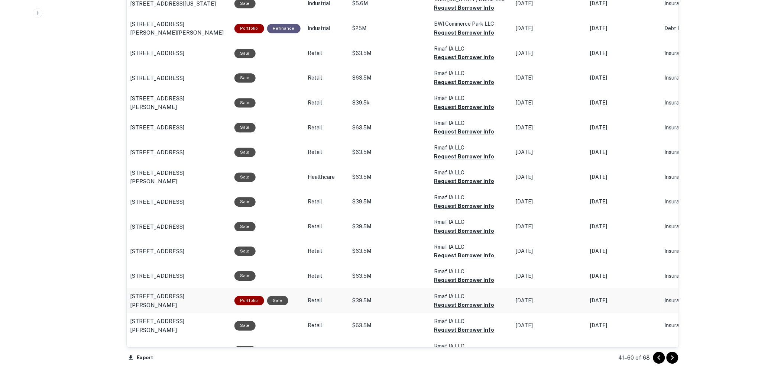
scroll to position [649, 0]
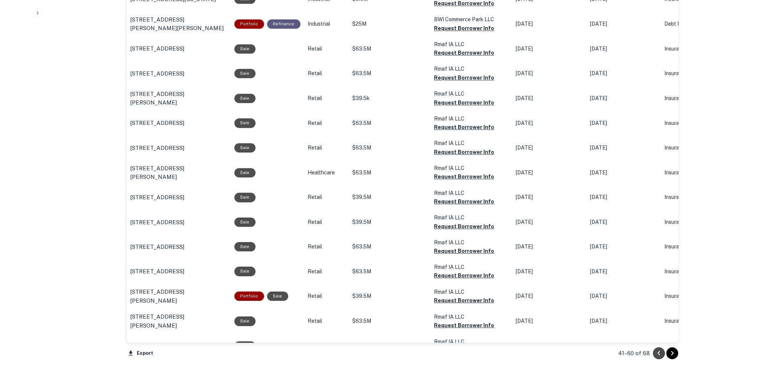
click at [658, 353] on icon "Go to previous page" at bounding box center [658, 352] width 3 height 4
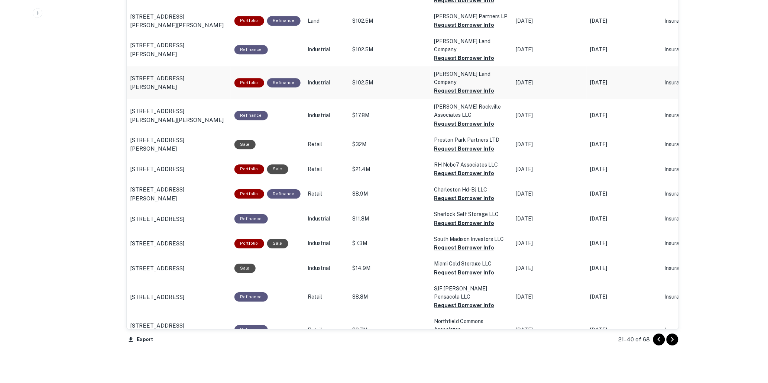
scroll to position [691, 0]
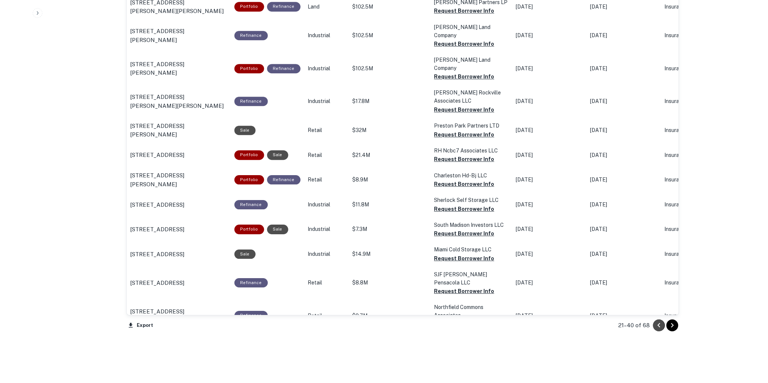
click at [660, 324] on icon "Go to previous page" at bounding box center [658, 325] width 9 height 9
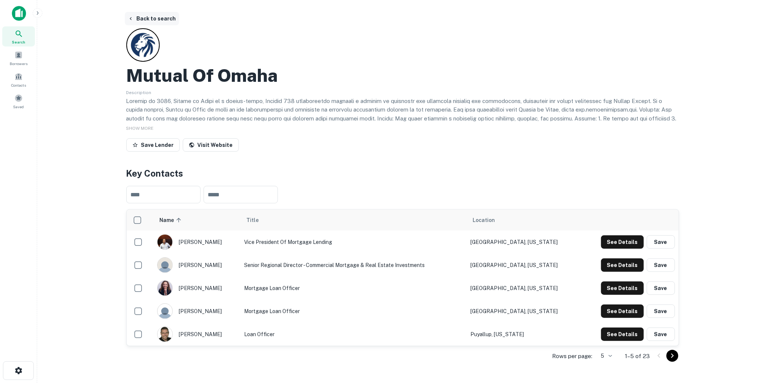
click at [154, 17] on button "Back to search" at bounding box center [152, 18] width 54 height 13
click at [157, 19] on button "Back to search" at bounding box center [152, 18] width 54 height 13
click at [153, 17] on button "Back to search" at bounding box center [152, 18] width 54 height 13
click at [150, 18] on button "Back to search" at bounding box center [152, 18] width 54 height 13
click at [149, 16] on button "Back to search" at bounding box center [152, 18] width 54 height 13
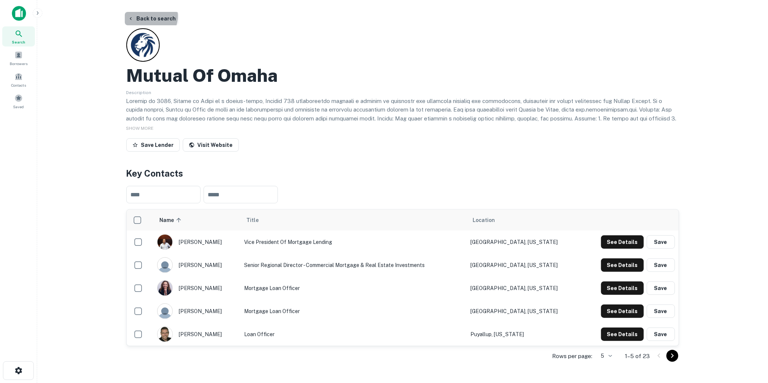
click at [147, 16] on button "Back to search" at bounding box center [152, 18] width 54 height 13
click at [156, 16] on button "Back to search" at bounding box center [152, 18] width 54 height 13
click at [159, 15] on button "Back to search" at bounding box center [152, 18] width 54 height 13
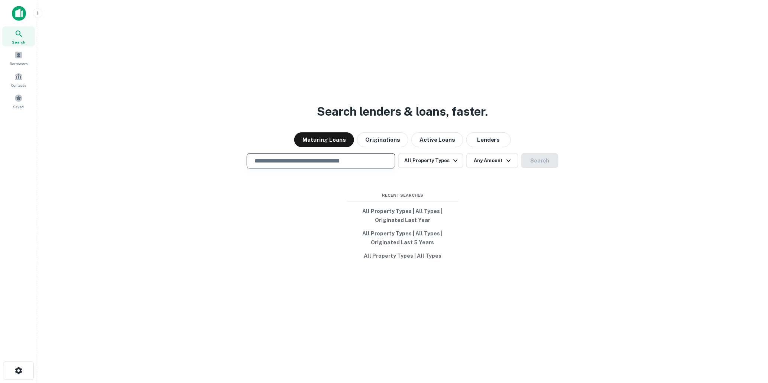
click at [269, 158] on input "text" at bounding box center [321, 160] width 142 height 9
type input "*"
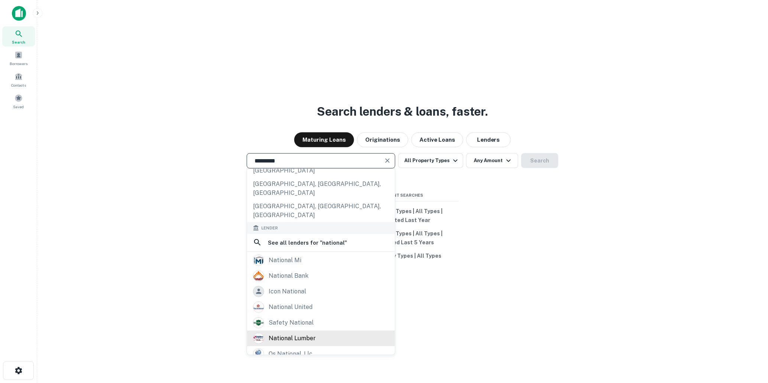
scroll to position [91, 0]
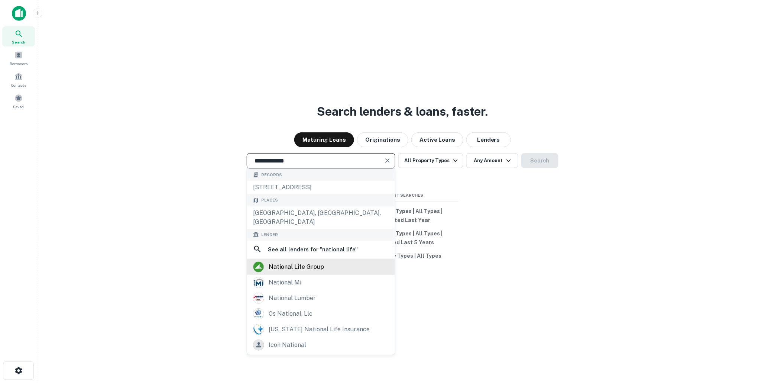
type input "**********"
click at [287, 265] on div "national life group" at bounding box center [296, 266] width 55 height 11
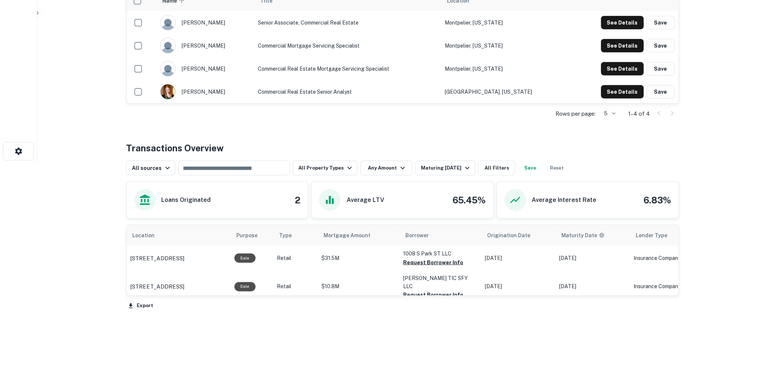
scroll to position [220, 0]
click at [463, 166] on icon "button" at bounding box center [467, 167] width 9 height 9
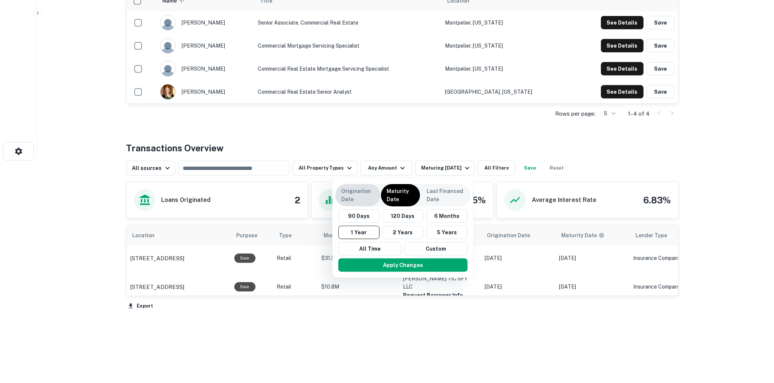
click at [354, 197] on p "Origination Date" at bounding box center [357, 195] width 33 height 16
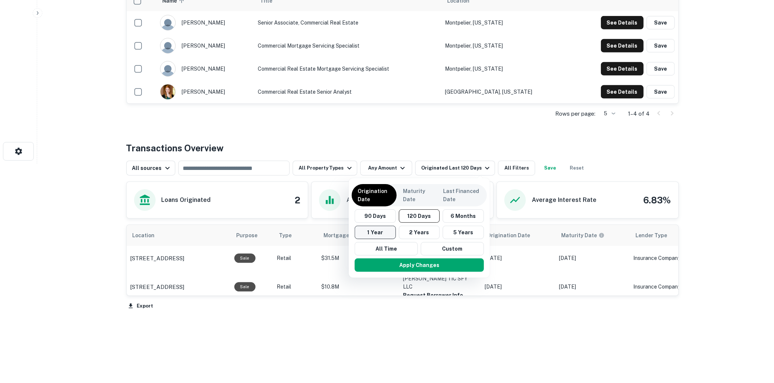
click at [374, 231] on button "1 Year" at bounding box center [375, 231] width 41 height 13
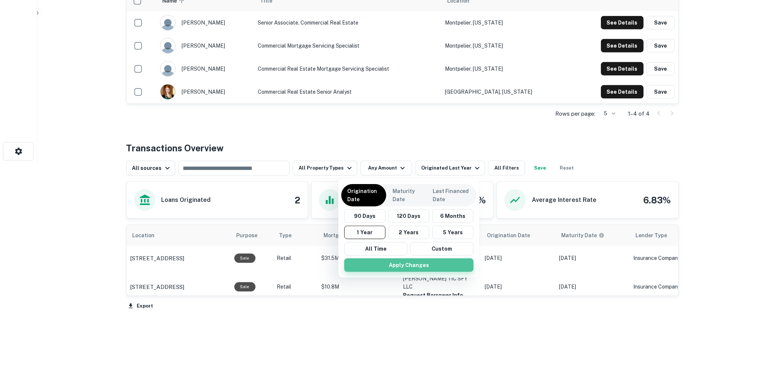
click at [407, 262] on button "Apply Changes" at bounding box center [408, 264] width 129 height 13
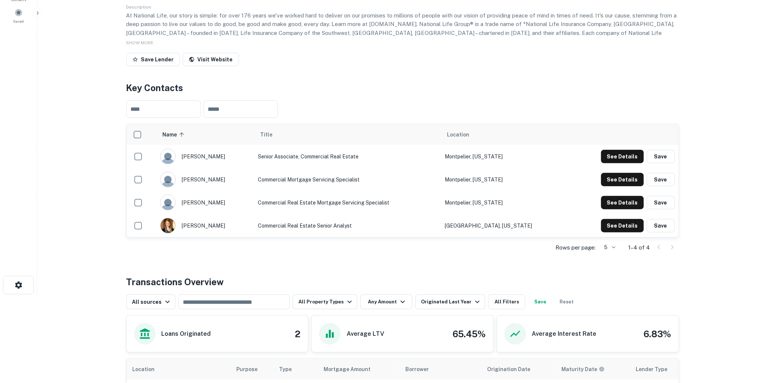
scroll to position [206, 0]
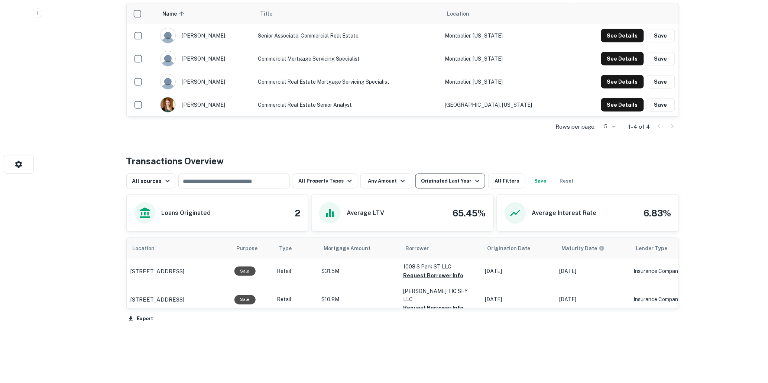
click at [473, 178] on icon "button" at bounding box center [477, 180] width 9 height 9
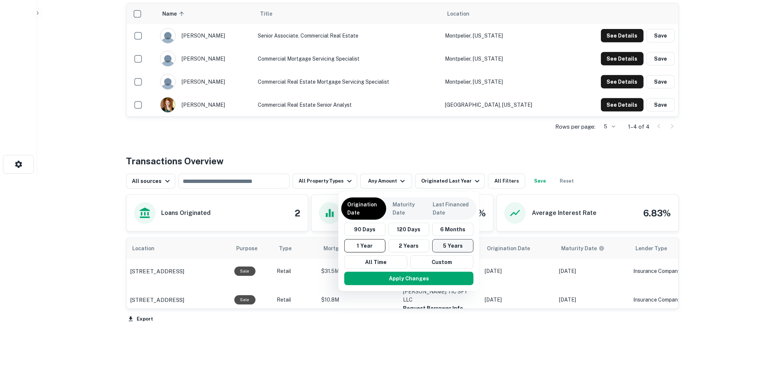
click at [452, 243] on button "5 Years" at bounding box center [452, 245] width 41 height 13
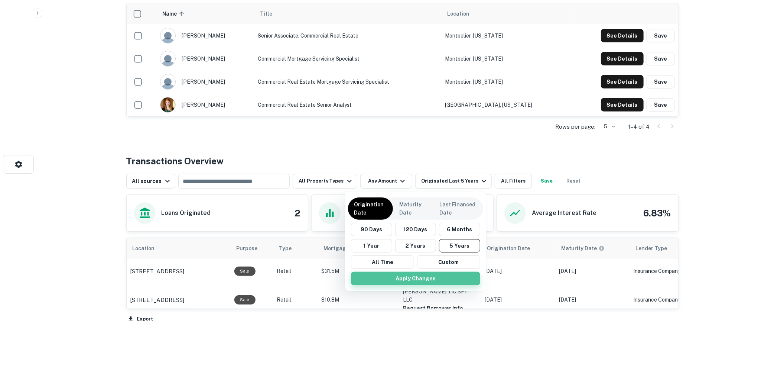
click at [421, 277] on button "Apply Changes" at bounding box center [415, 278] width 129 height 13
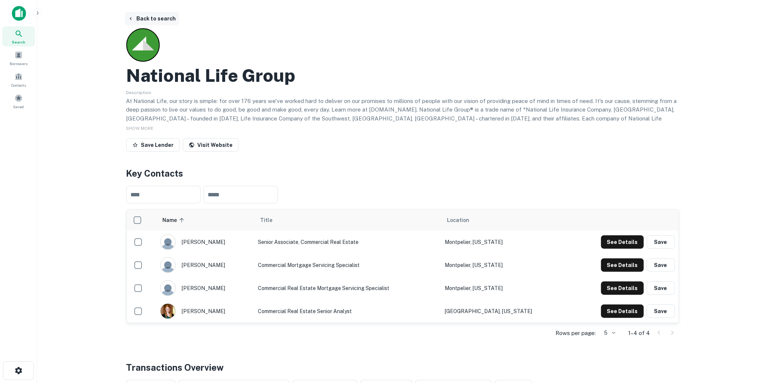
click at [152, 20] on button "Back to search" at bounding box center [152, 18] width 54 height 13
click at [157, 19] on button "Back to search" at bounding box center [152, 18] width 54 height 13
click at [161, 15] on button "Back to search" at bounding box center [152, 18] width 54 height 13
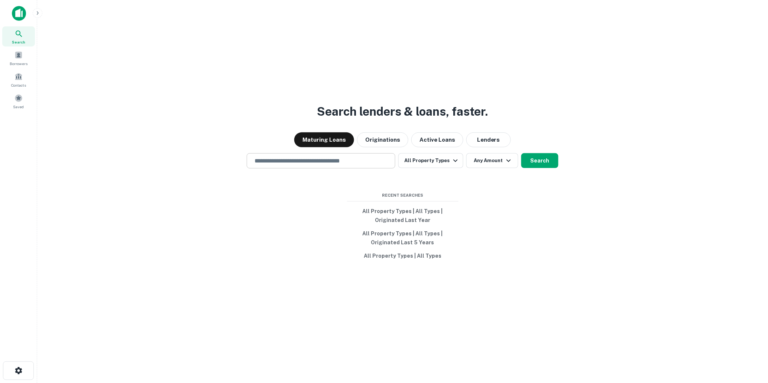
click at [304, 162] on input "text" at bounding box center [321, 160] width 142 height 9
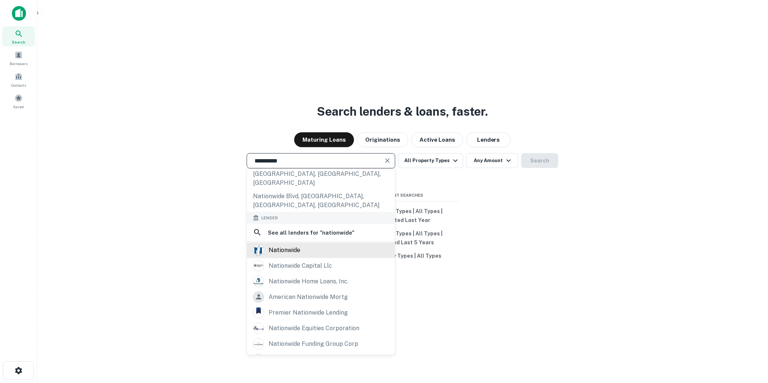
scroll to position [91, 0]
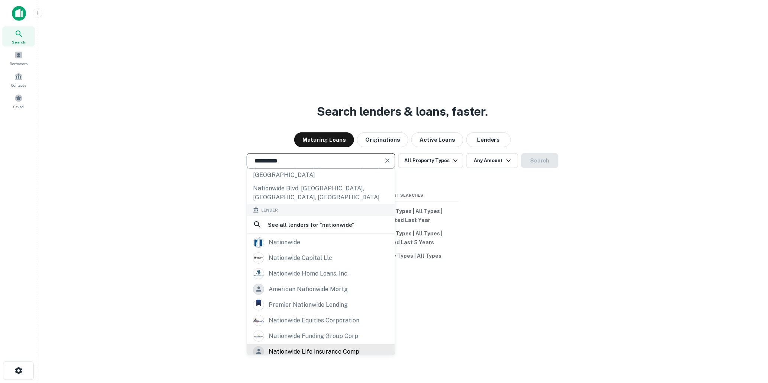
type input "**********"
click at [292, 346] on div "nationwide life insurance comp" at bounding box center [314, 351] width 91 height 11
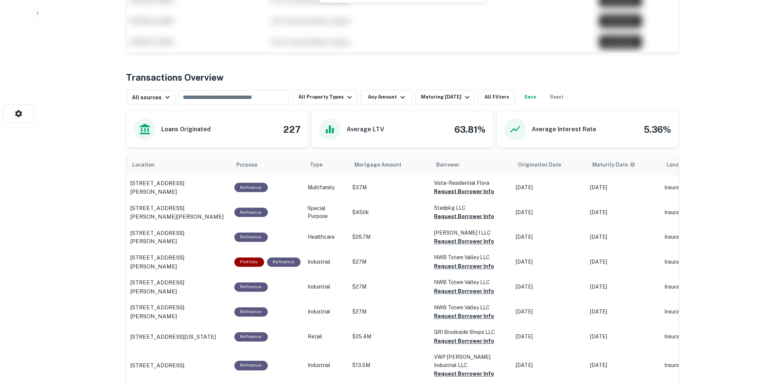
scroll to position [247, 0]
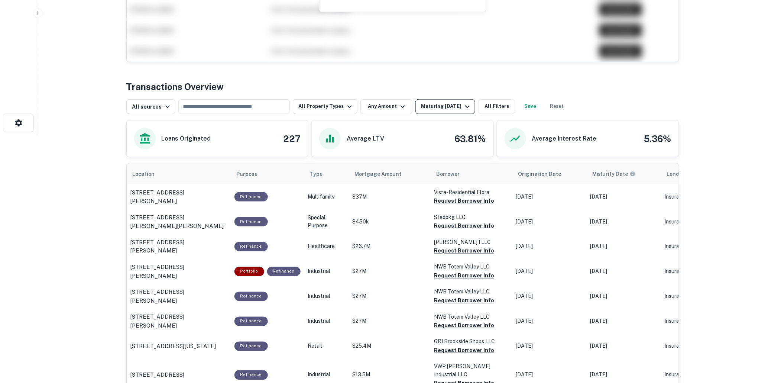
click at [464, 104] on icon "button" at bounding box center [467, 106] width 9 height 9
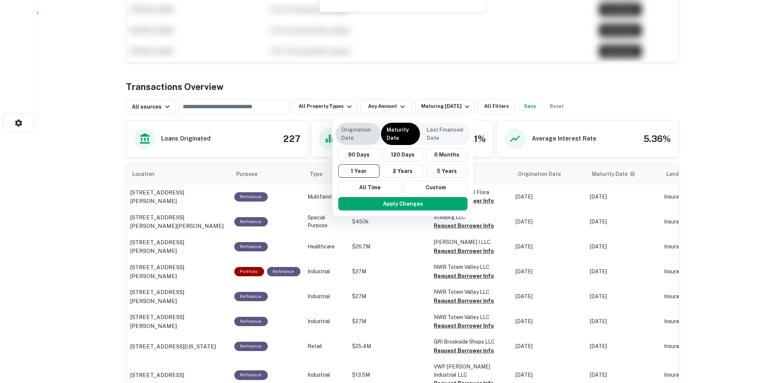
click at [350, 131] on p "Origination Date" at bounding box center [357, 134] width 33 height 16
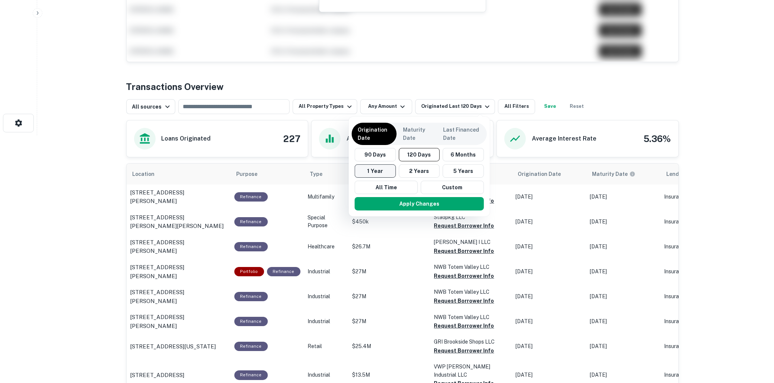
click at [377, 170] on button "1 Year" at bounding box center [375, 170] width 41 height 13
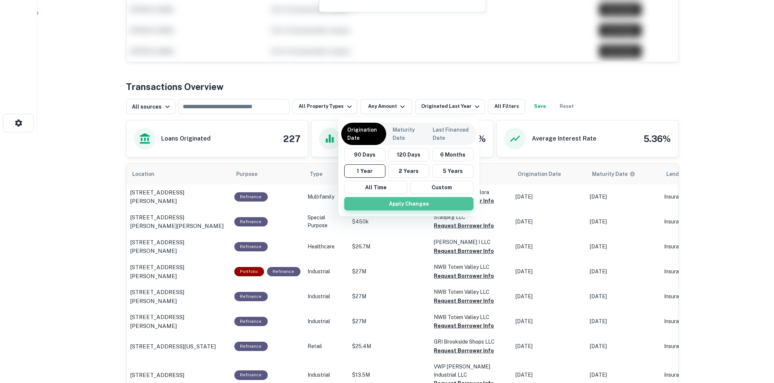
click at [405, 201] on button "Apply Changes" at bounding box center [408, 203] width 129 height 13
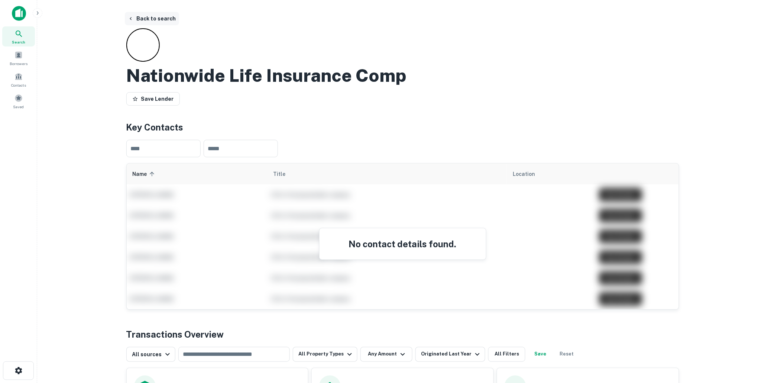
click at [159, 19] on button "Back to search" at bounding box center [152, 18] width 54 height 13
click at [149, 17] on button "Back to search" at bounding box center [152, 18] width 54 height 13
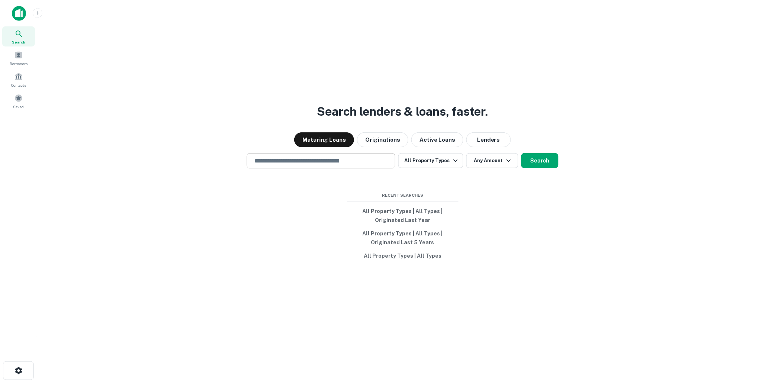
click at [298, 162] on input "text" at bounding box center [321, 160] width 142 height 9
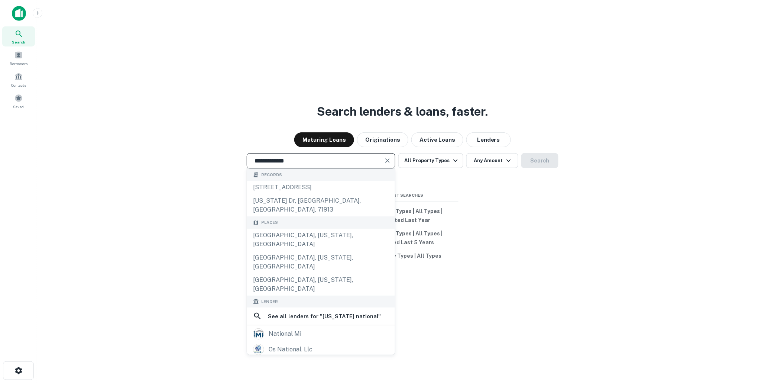
type input "**********"
click at [298, 359] on div "[US_STATE] national life insurance" at bounding box center [319, 364] width 101 height 11
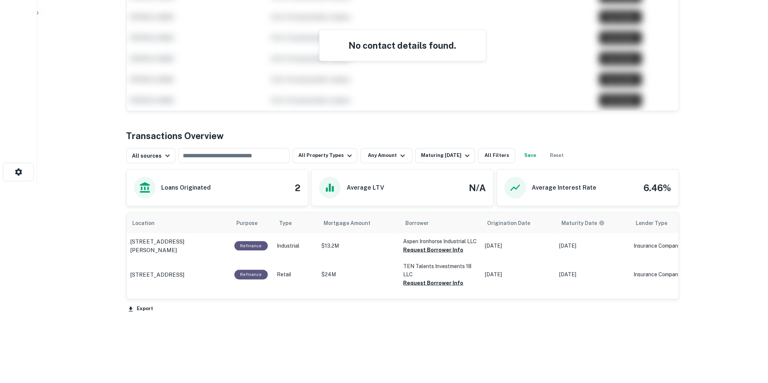
scroll to position [202, 0]
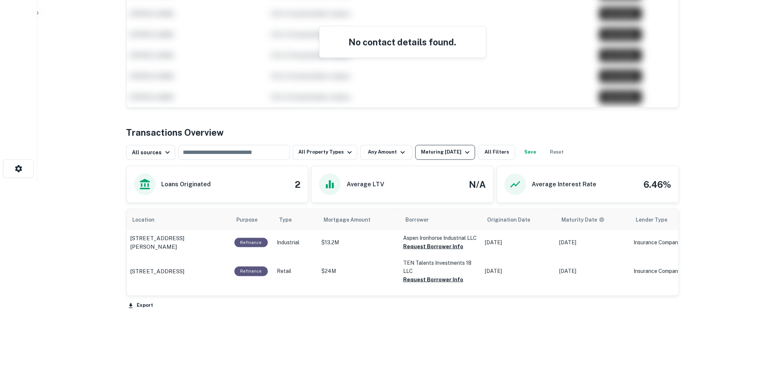
click at [463, 150] on icon "button" at bounding box center [467, 152] width 9 height 9
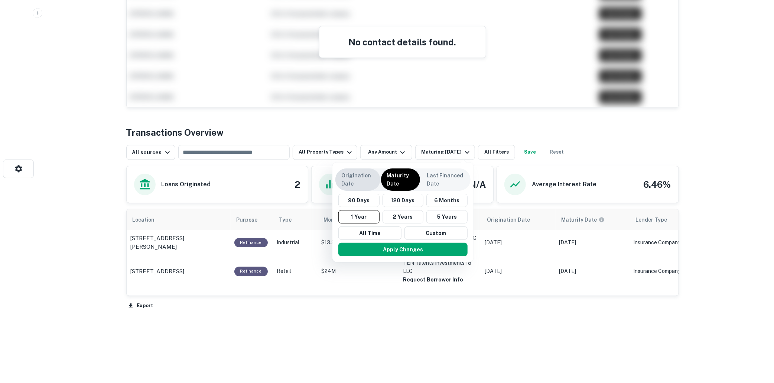
click at [349, 181] on p "Origination Date" at bounding box center [357, 179] width 33 height 16
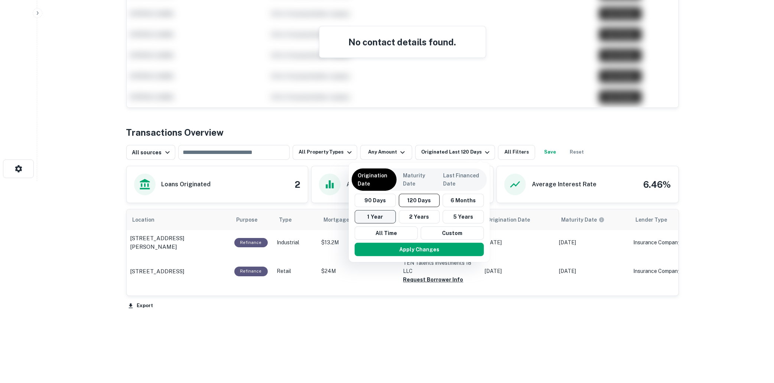
click at [374, 216] on button "1 Year" at bounding box center [375, 216] width 41 height 13
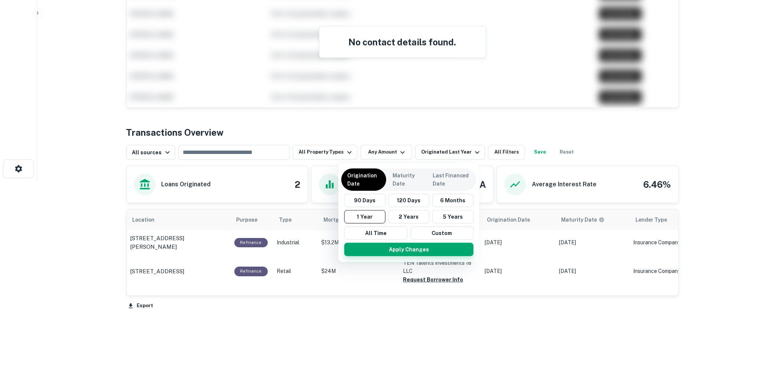
click at [409, 249] on button "Apply Changes" at bounding box center [408, 249] width 129 height 13
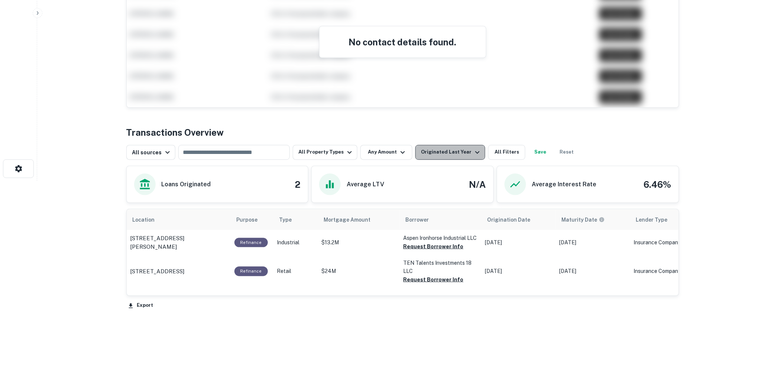
click at [473, 150] on icon "button" at bounding box center [477, 152] width 9 height 9
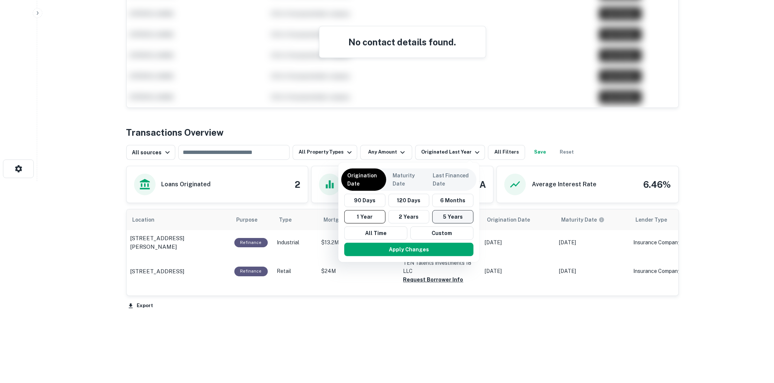
click at [450, 216] on button "5 Years" at bounding box center [452, 216] width 41 height 13
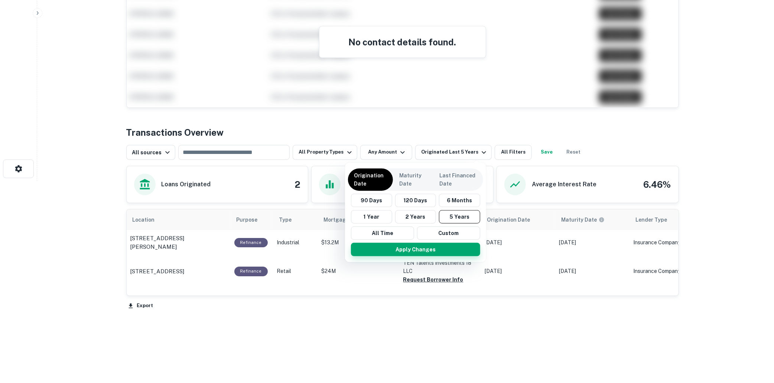
click at [415, 248] on button "Apply Changes" at bounding box center [415, 249] width 129 height 13
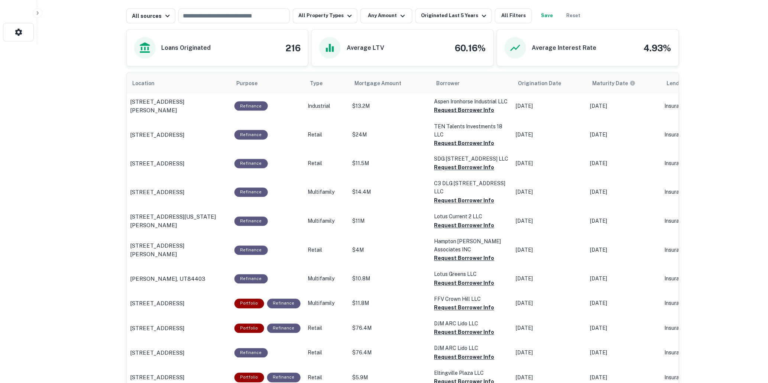
scroll to position [296, 0]
